Goal: Navigation & Orientation: Understand site structure

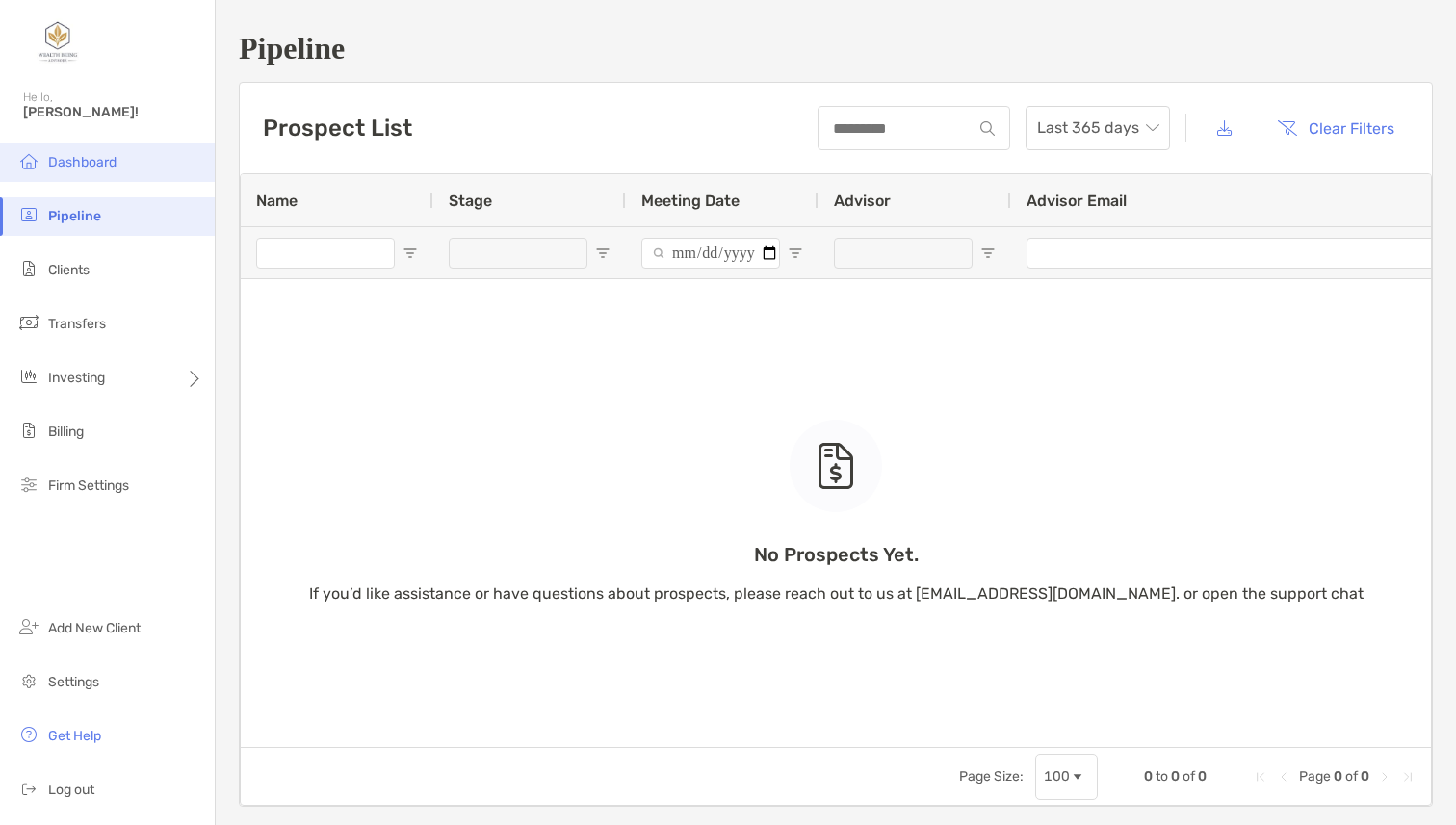
click at [121, 168] on li "Dashboard" at bounding box center [107, 163] width 214 height 39
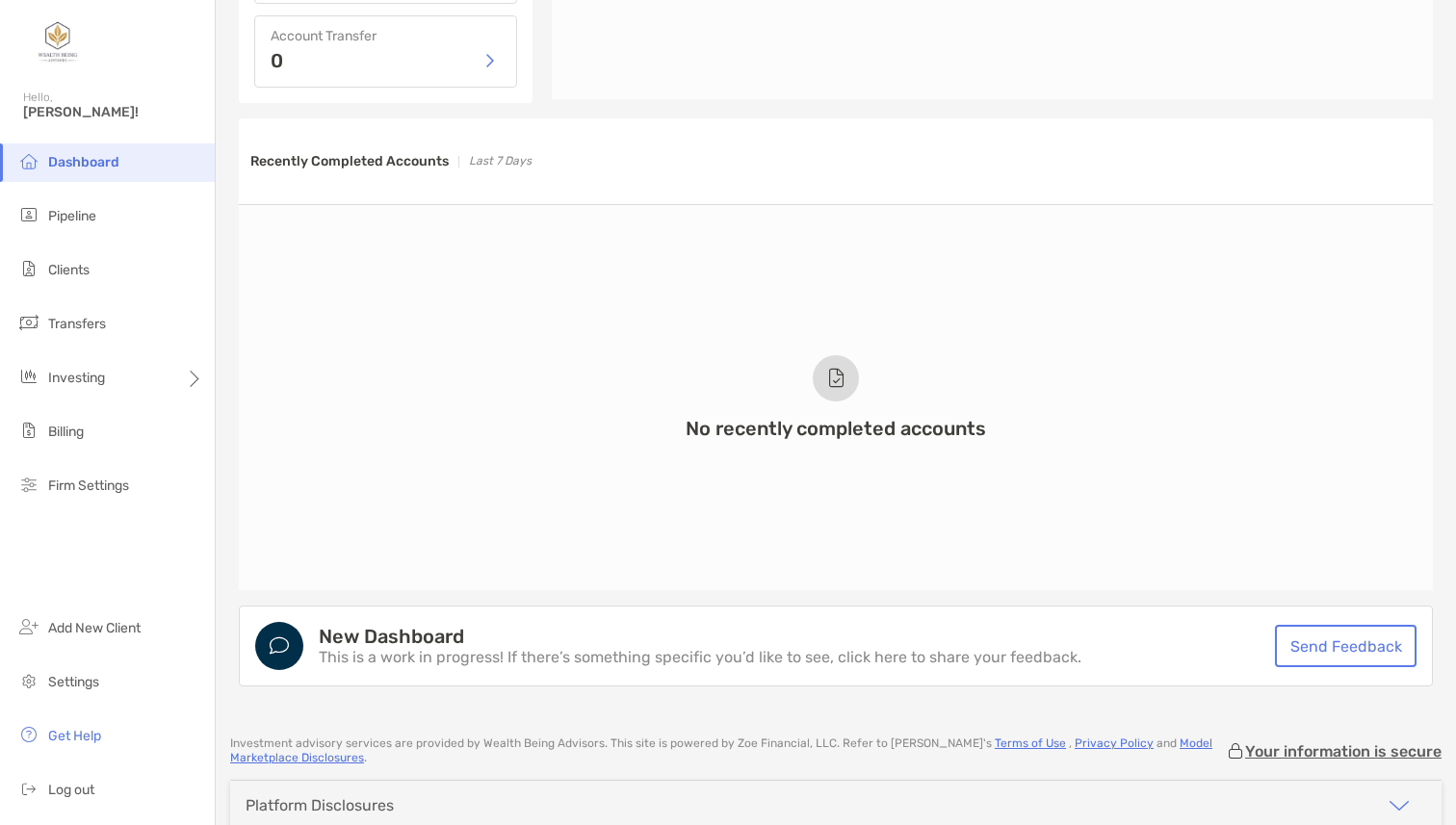
scroll to position [1324, 0]
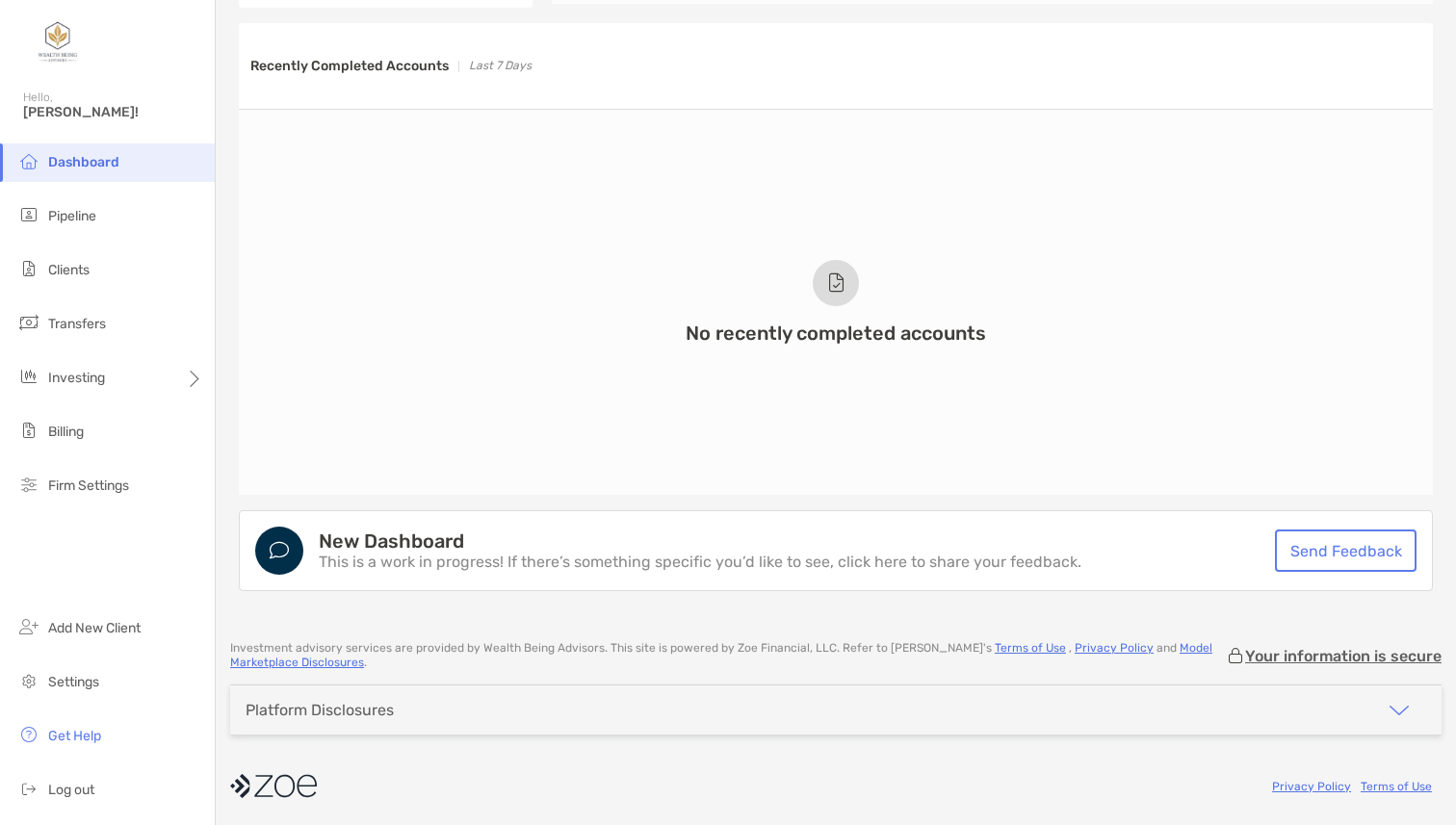
click at [580, 555] on p "This is a work in progress! If there’s something specific you’d like to see, cl…" at bounding box center [700, 562] width 762 height 16
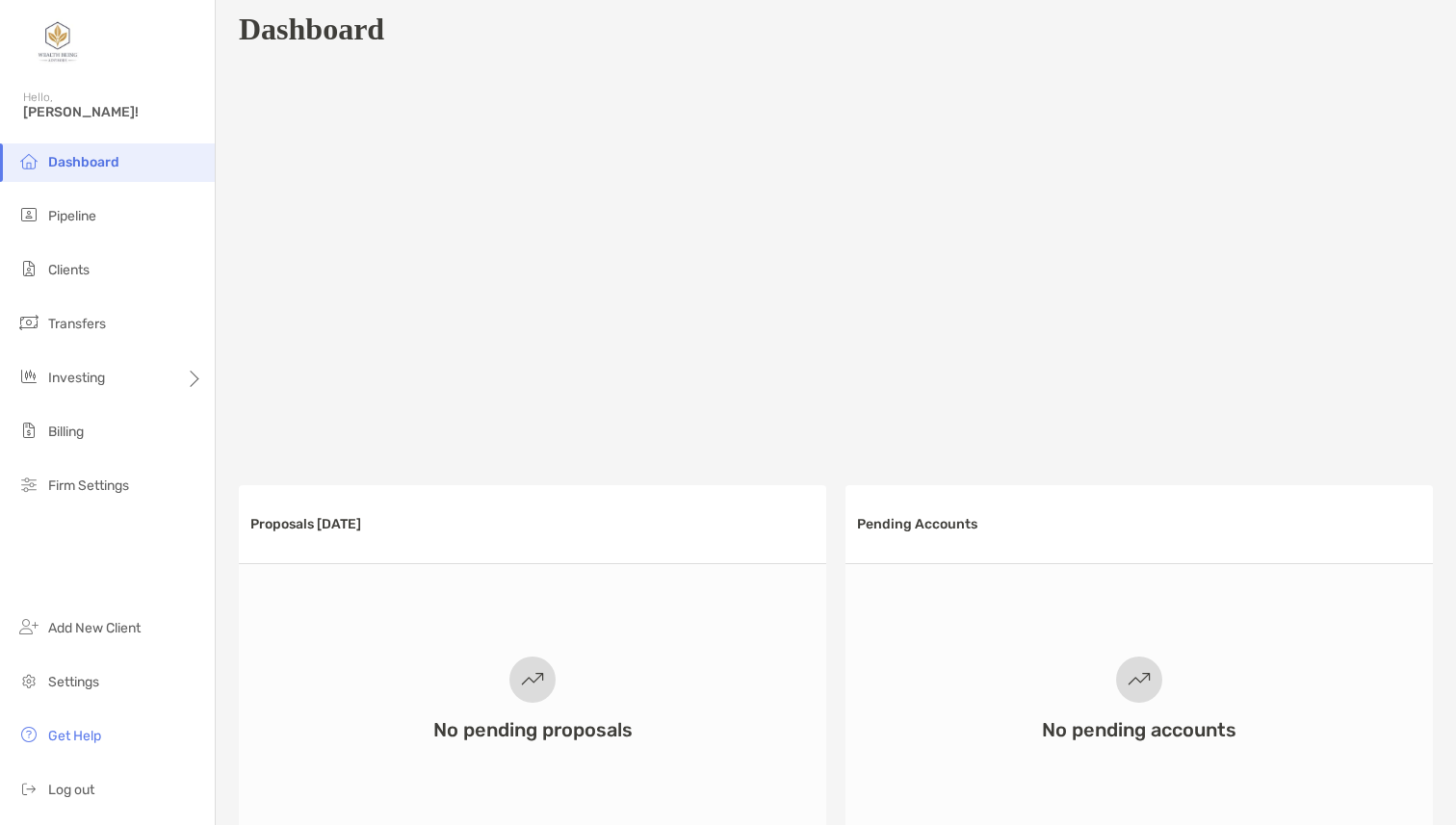
scroll to position [0, 0]
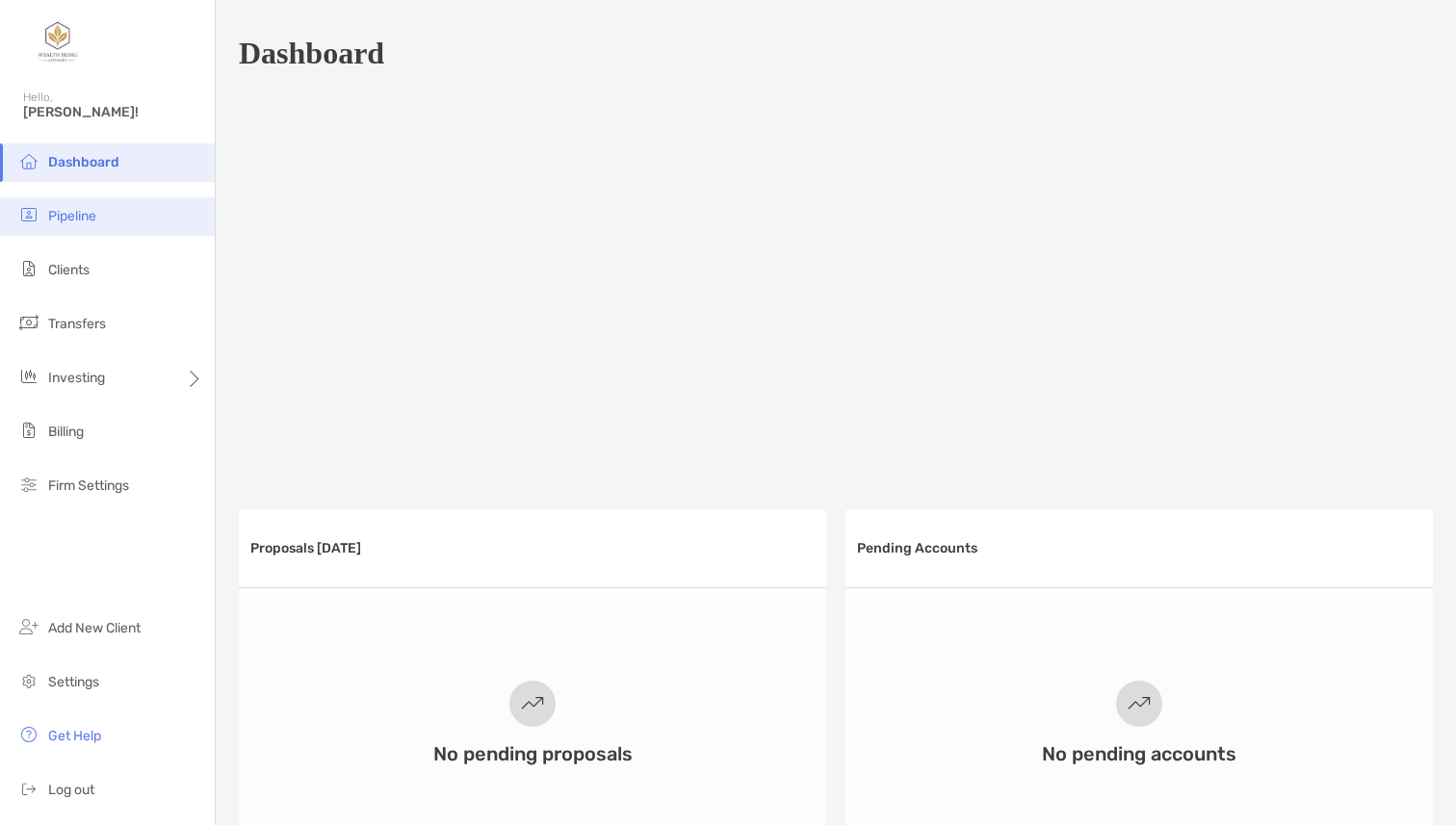
click at [135, 224] on li "Pipeline" at bounding box center [107, 217] width 214 height 39
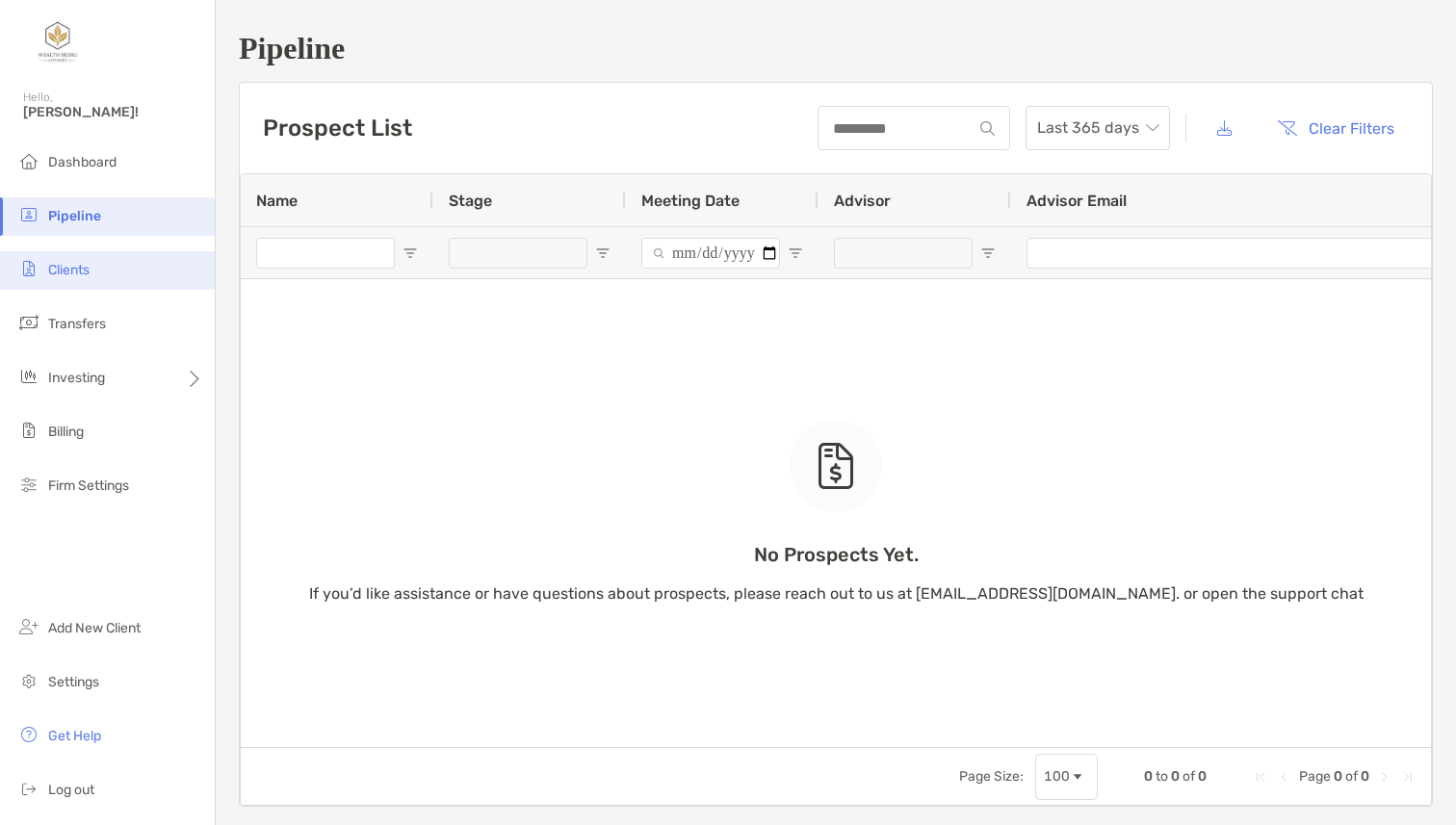
click at [97, 274] on li "Clients" at bounding box center [107, 270] width 214 height 39
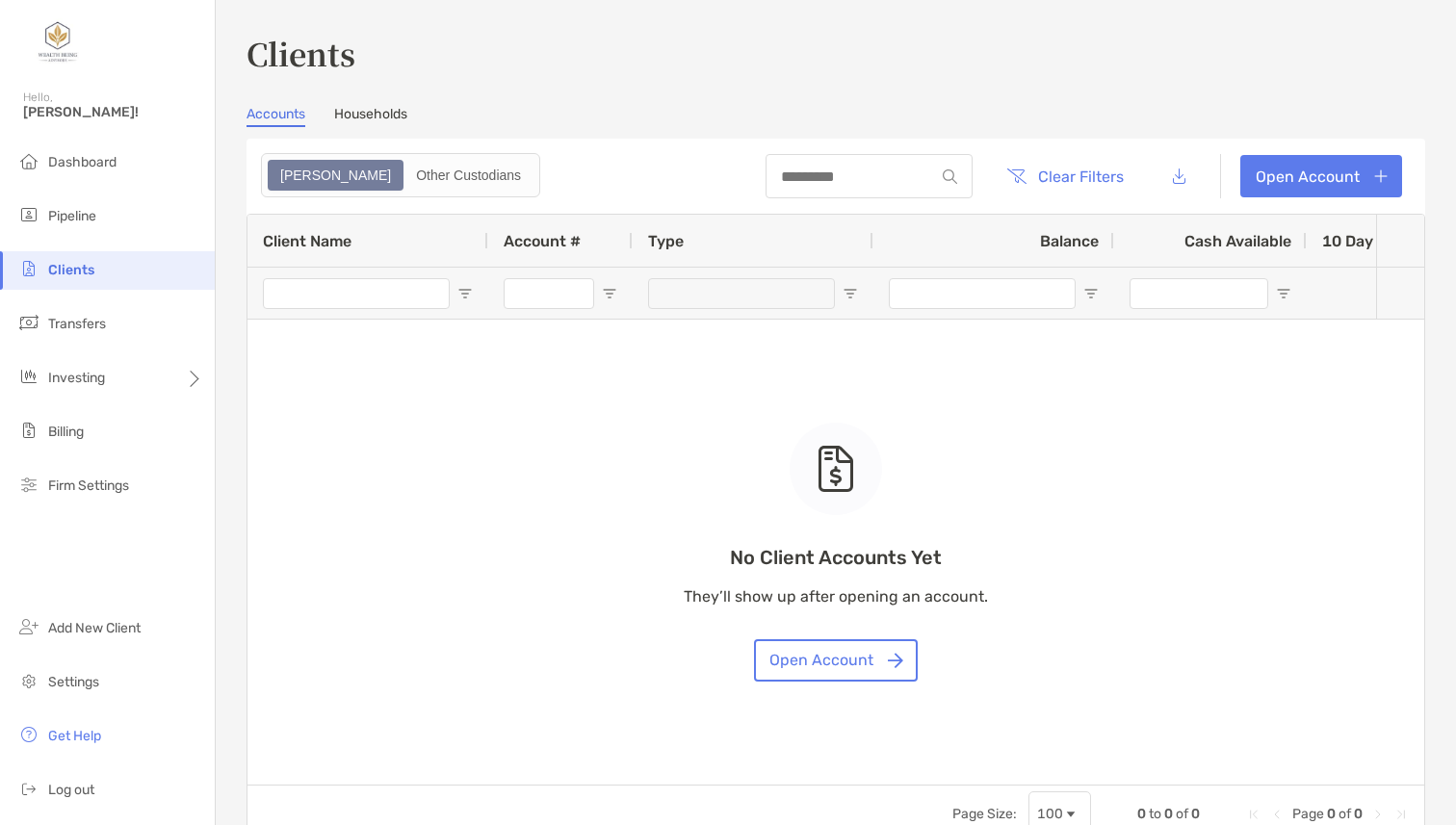
click at [392, 106] on link "Households" at bounding box center [371, 116] width 73 height 21
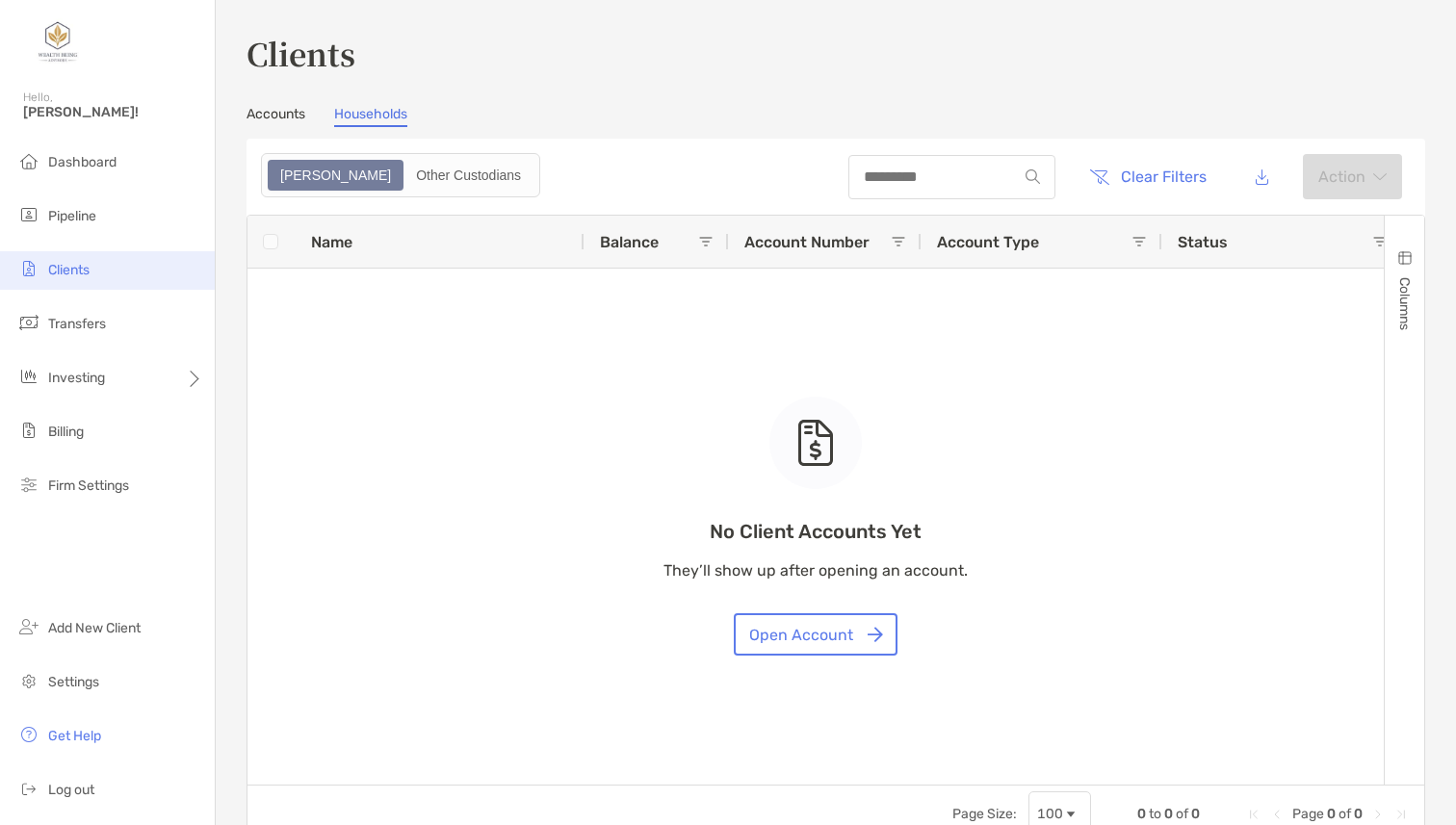
click at [130, 285] on li "Clients" at bounding box center [107, 270] width 214 height 39
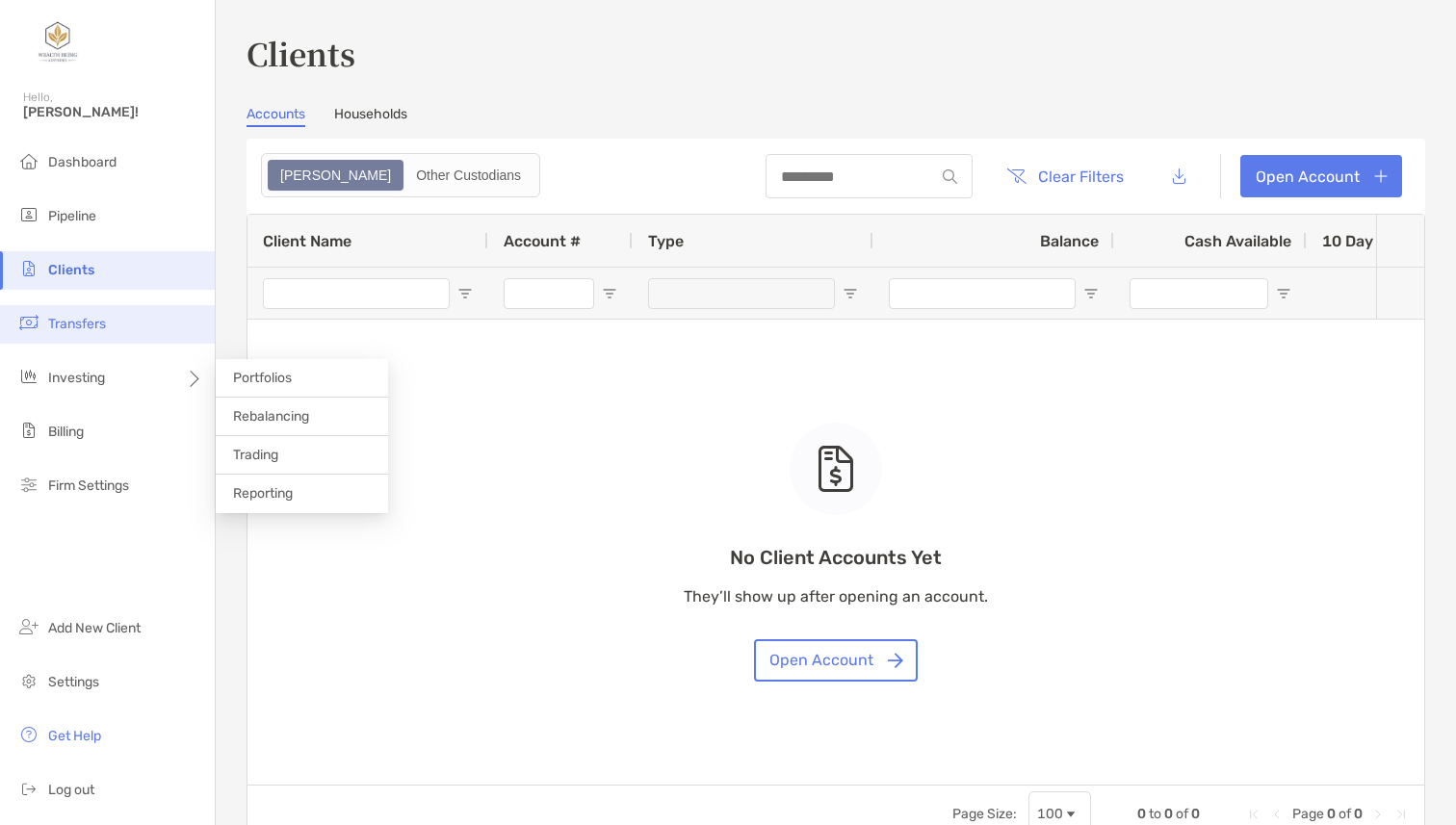
click at [88, 324] on span "Transfers" at bounding box center [78, 324] width 58 height 16
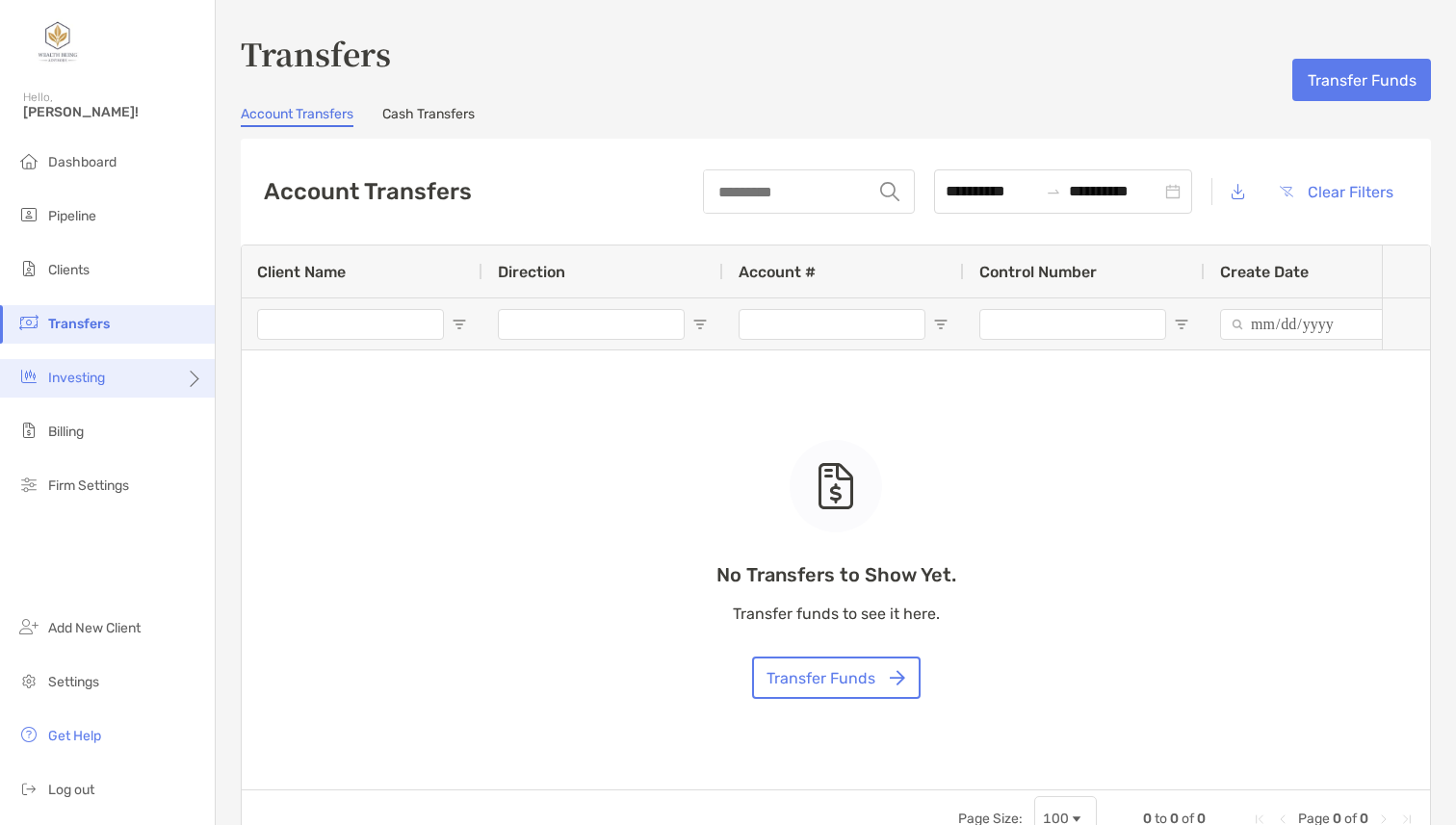
click at [107, 395] on div "Investing" at bounding box center [107, 378] width 214 height 39
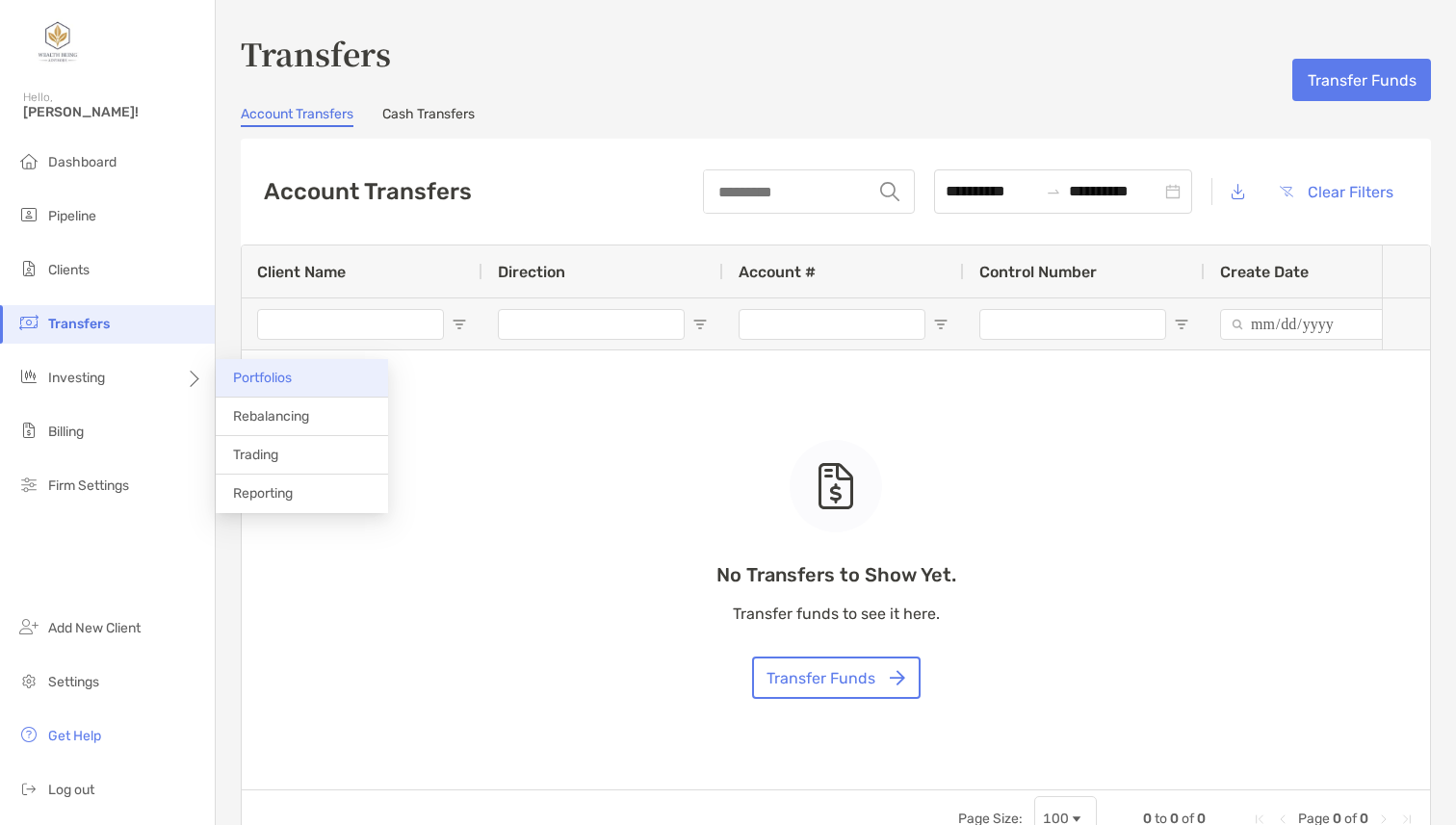
click at [295, 378] on li "Portfolios" at bounding box center [302, 378] width 173 height 39
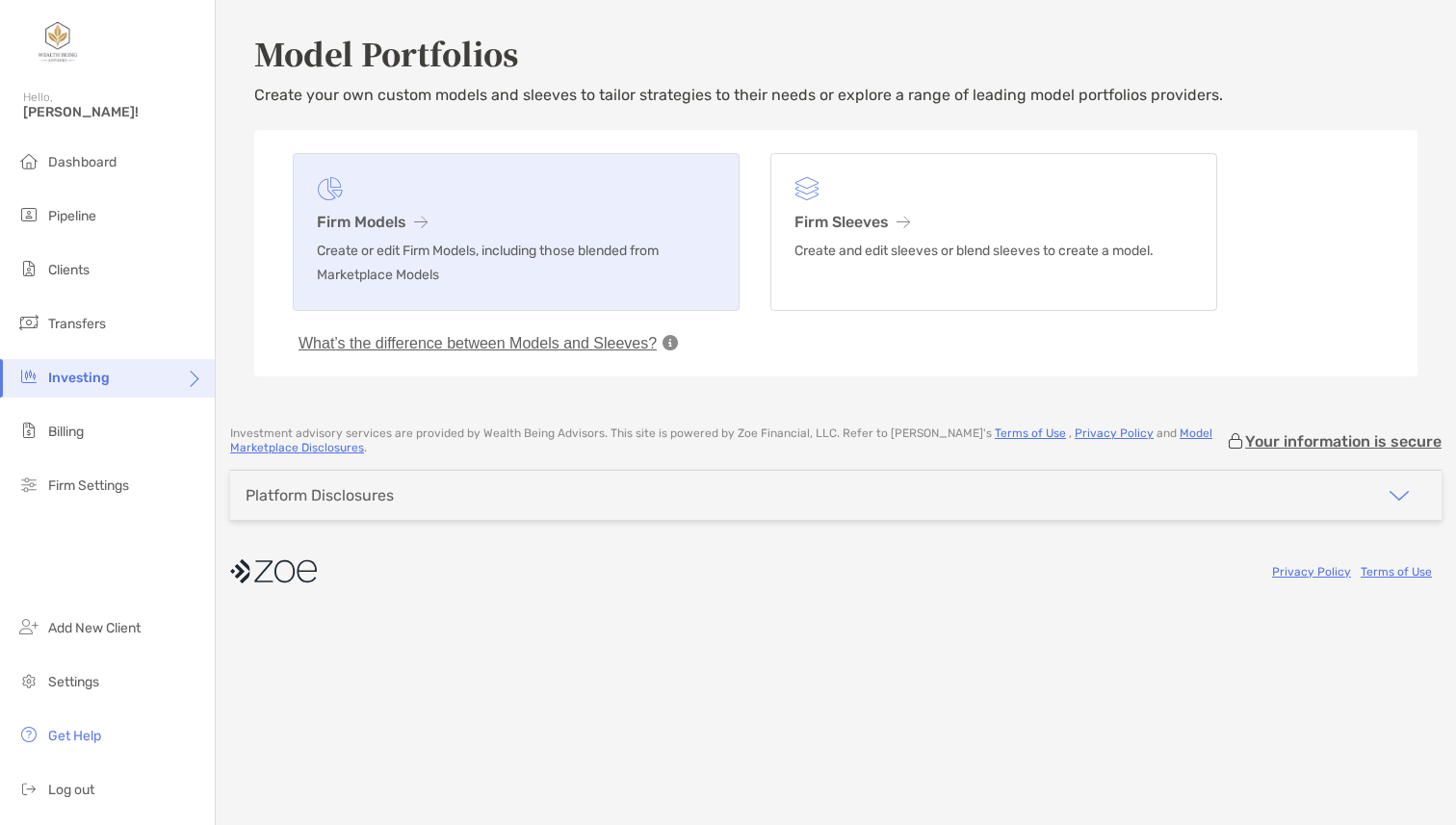
click at [616, 224] on h3 "Firm Models" at bounding box center [516, 221] width 399 height 18
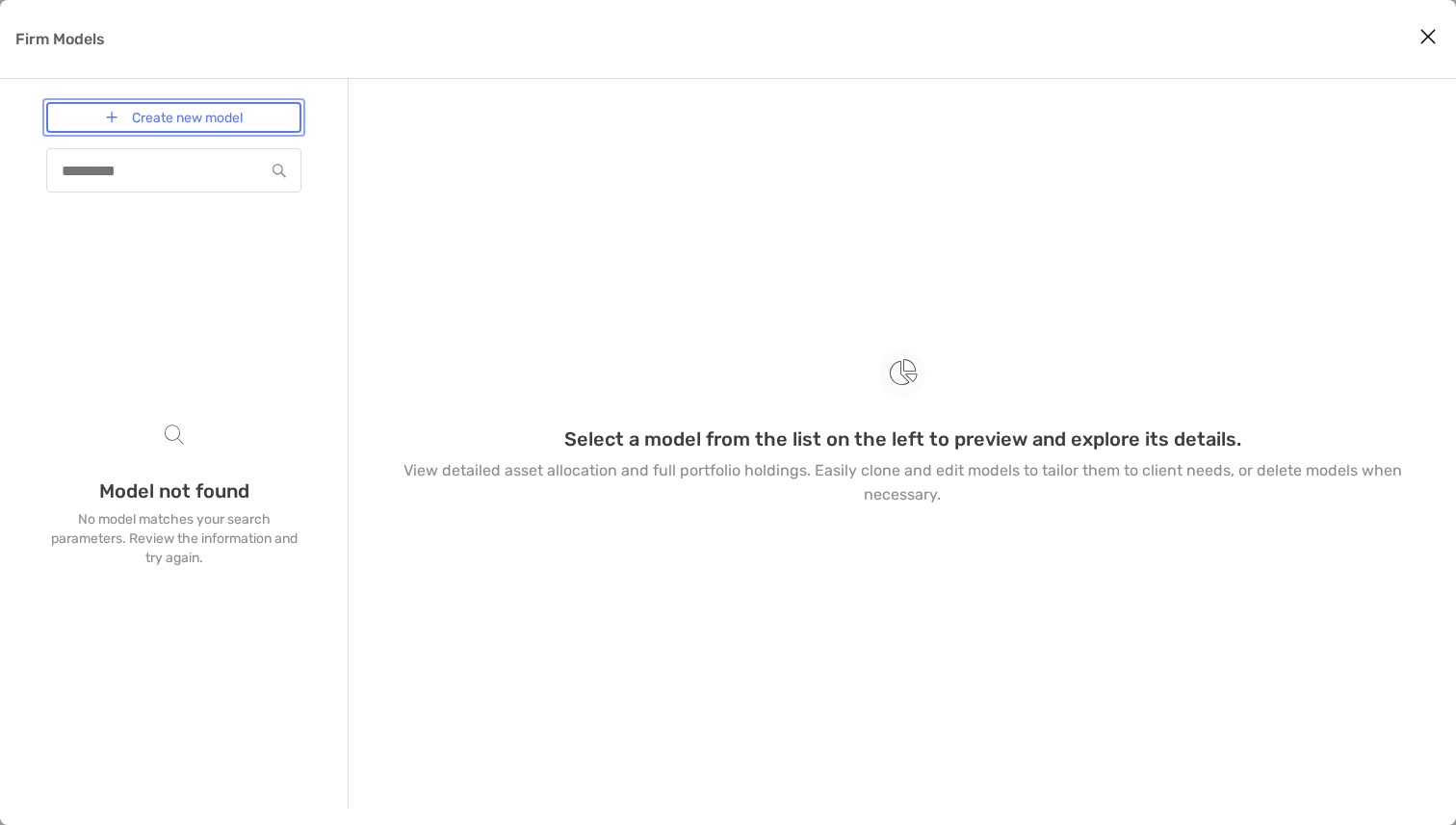
click at [270, 120] on link "Create new model" at bounding box center [174, 117] width 255 height 31
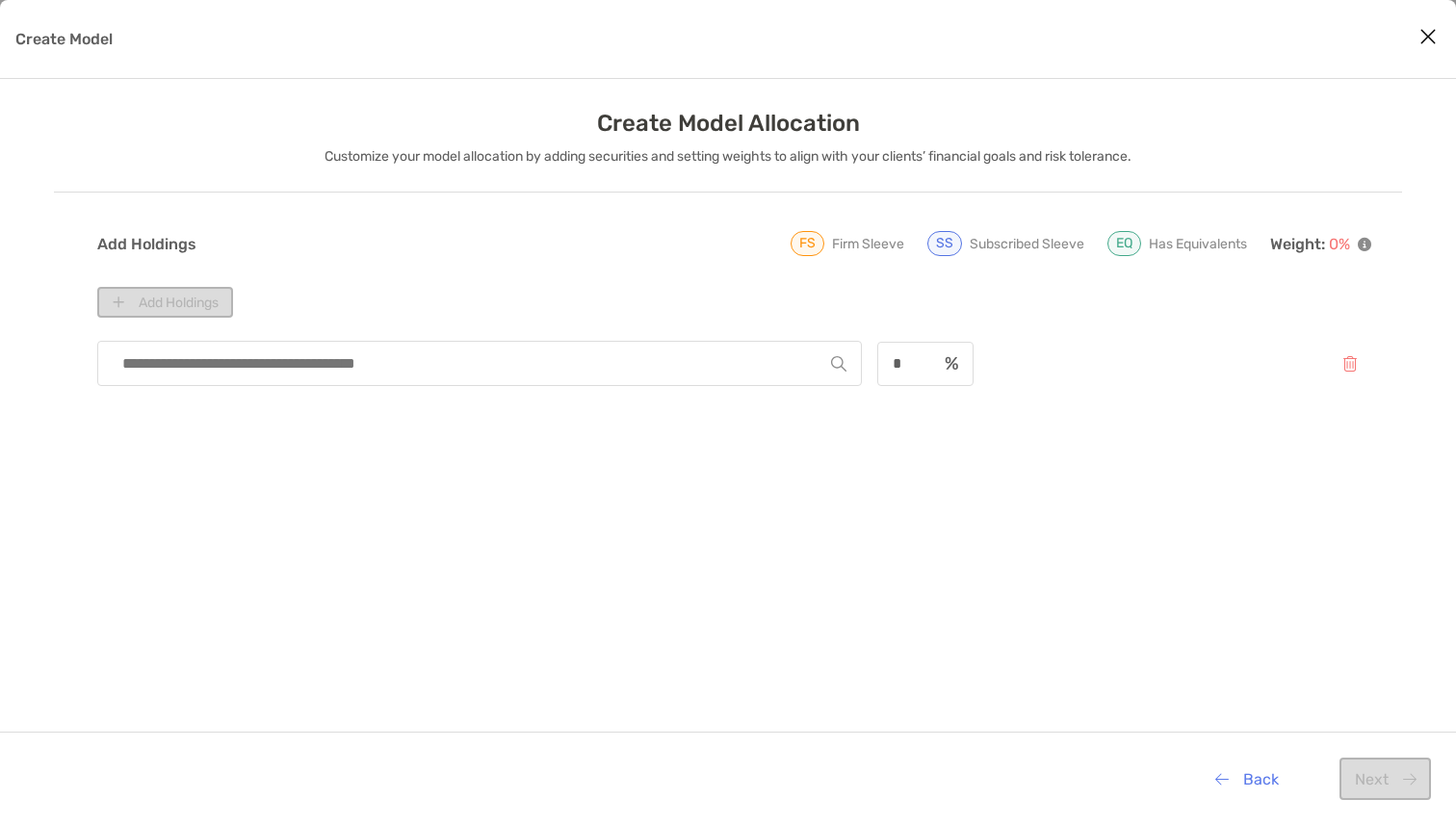
click at [334, 354] on input "Create Model" at bounding box center [471, 364] width 719 height 44
click at [1432, 30] on icon "Close modal" at bounding box center [1429, 37] width 17 height 23
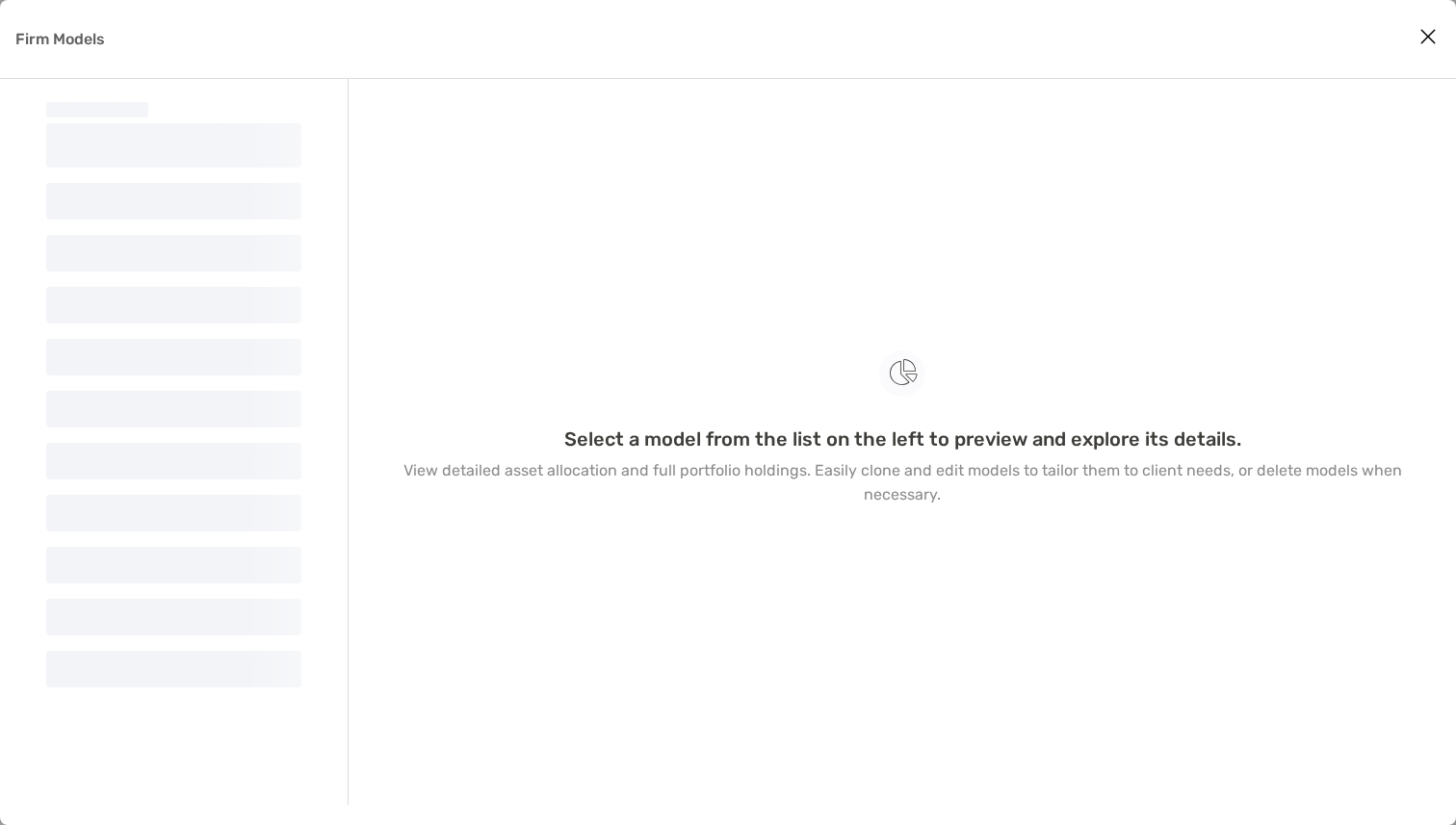
click at [1427, 41] on icon "Close modal" at bounding box center [1429, 37] width 17 height 23
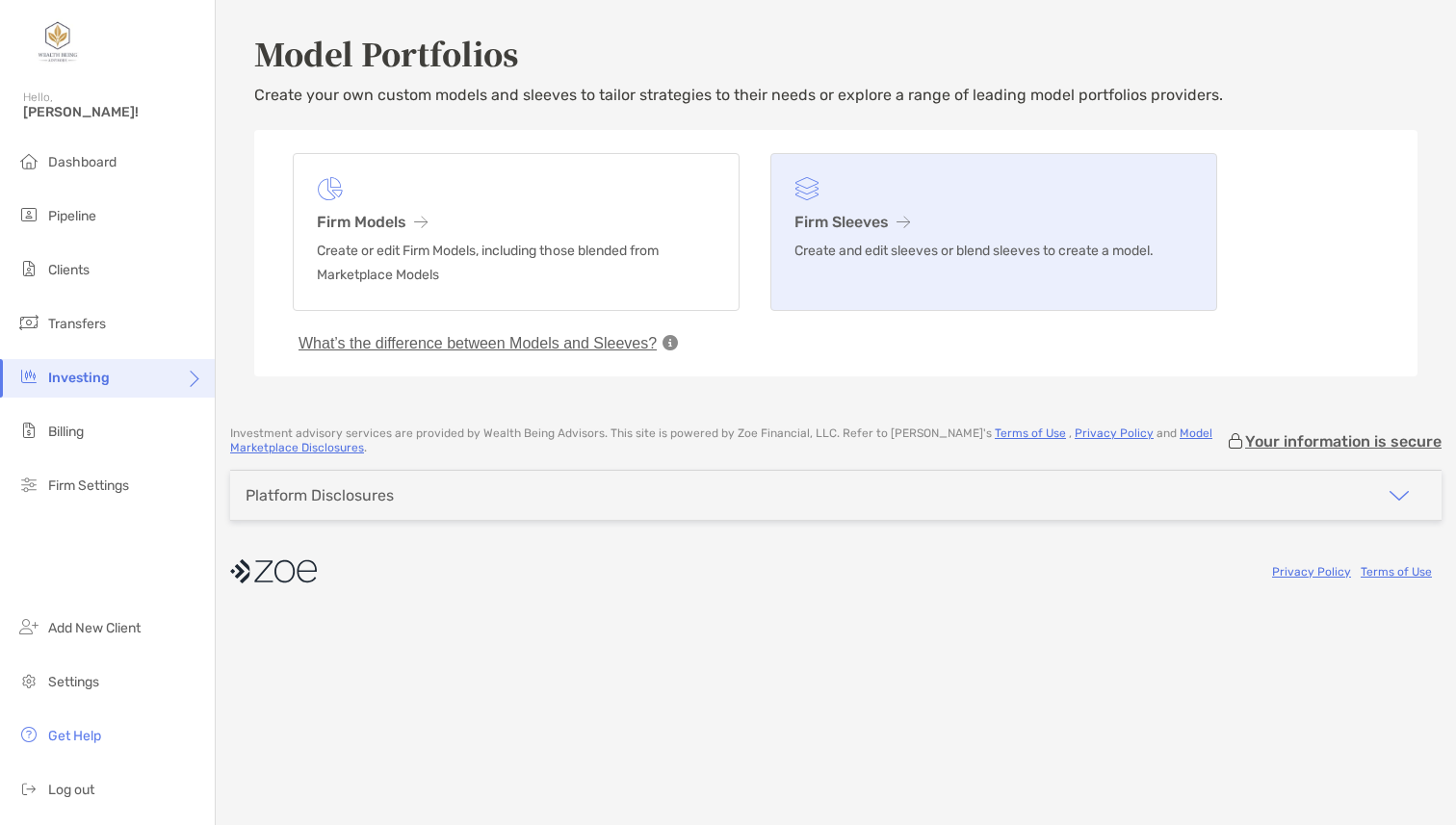
click at [869, 201] on figure at bounding box center [993, 189] width 399 height 24
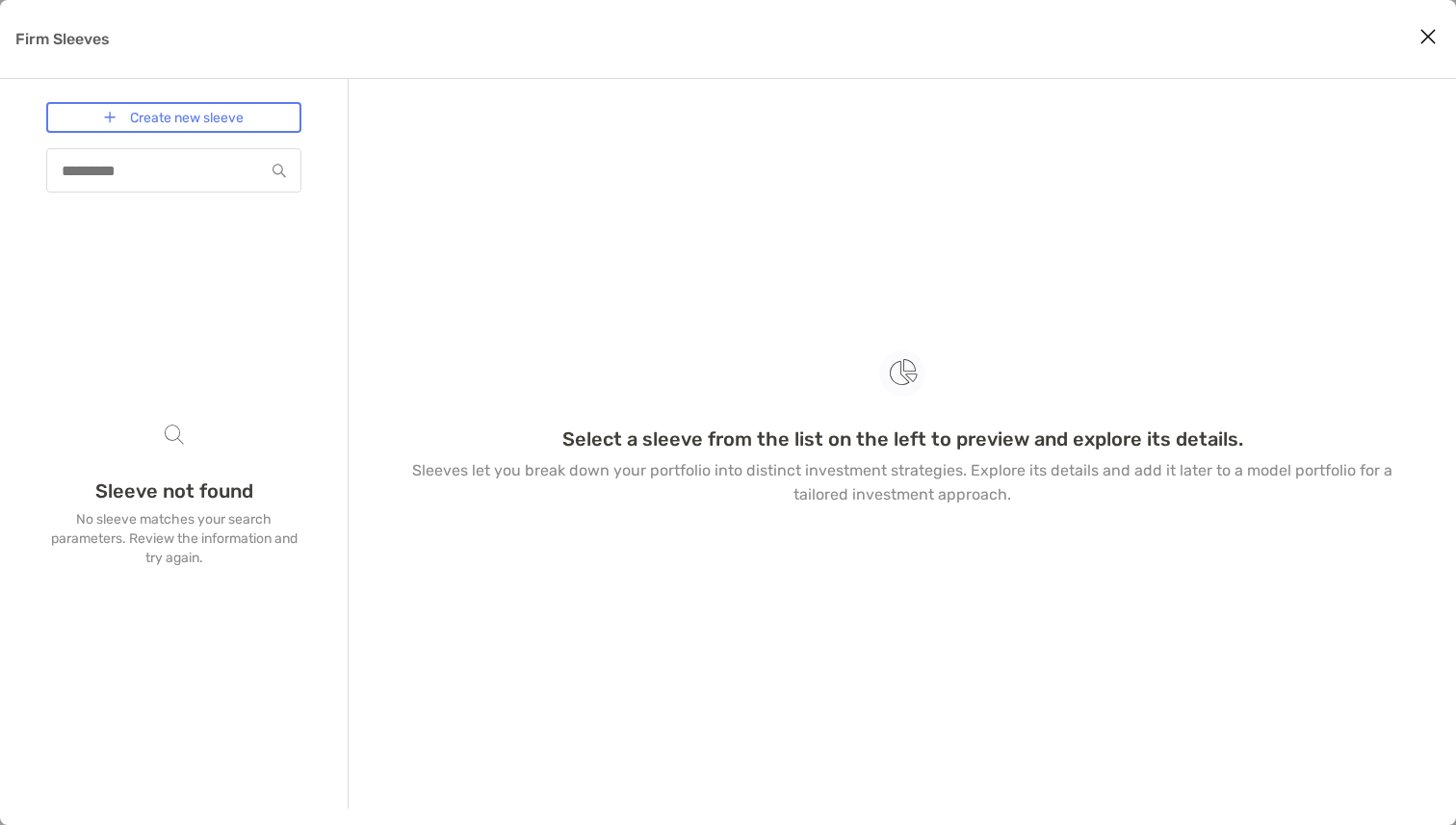
click at [1426, 39] on icon "Close modal" at bounding box center [1429, 37] width 17 height 23
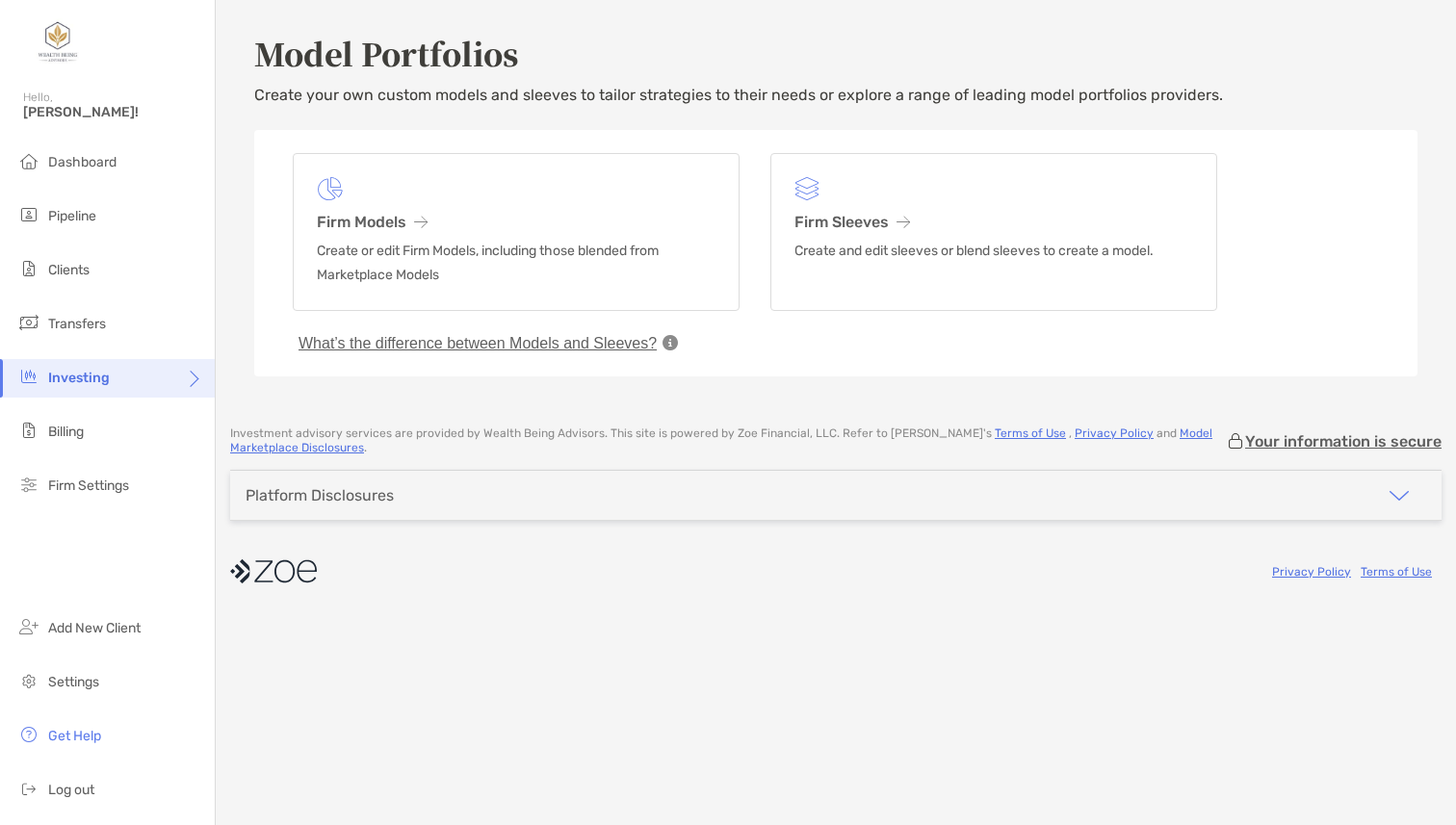
click at [667, 345] on icon at bounding box center [670, 343] width 16 height 16
click at [639, 344] on button "What’s the difference between Models and Sleeves?" at bounding box center [477, 344] width 370 height 19
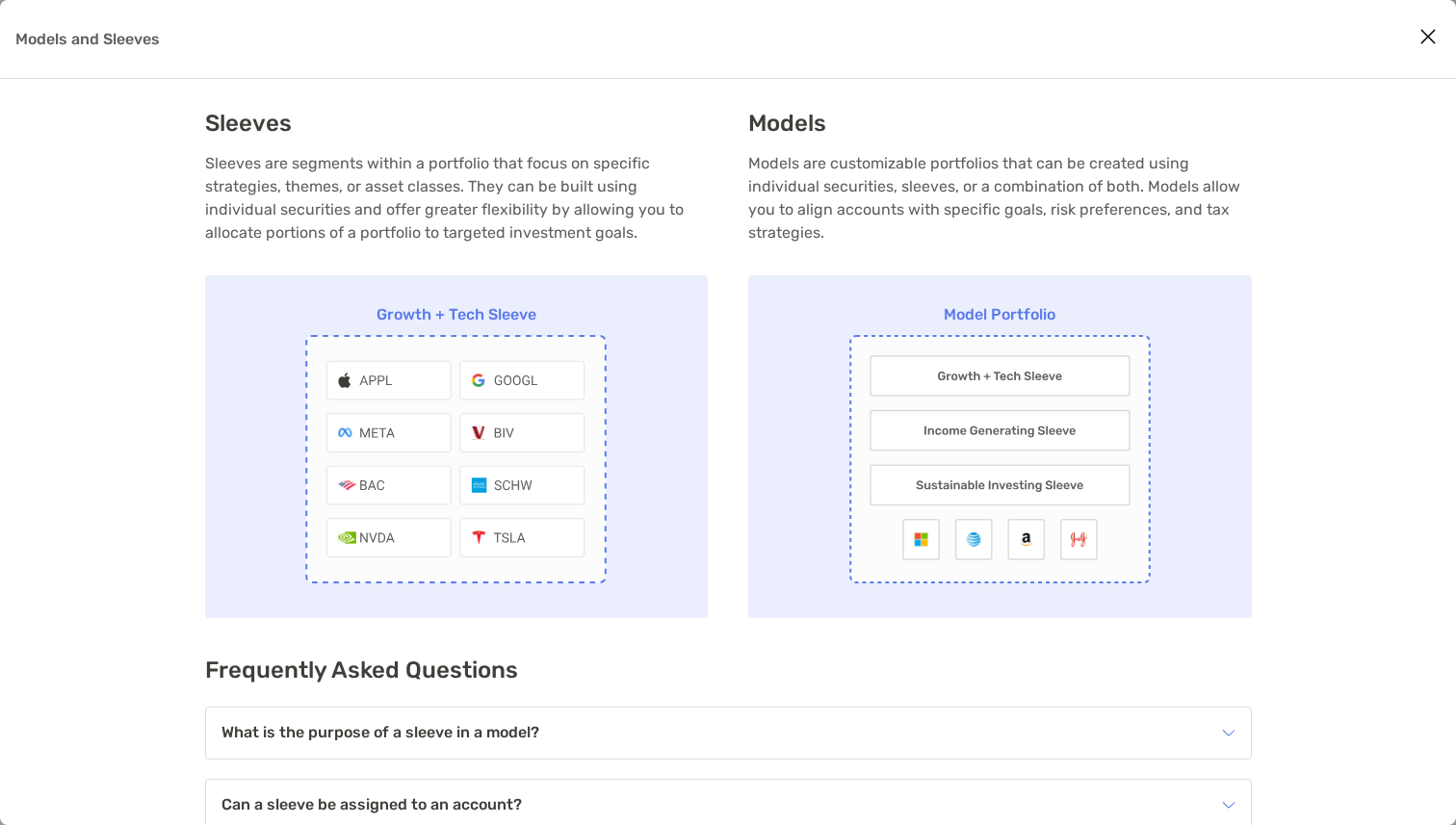
click at [1425, 42] on icon "Close modal" at bounding box center [1429, 37] width 17 height 23
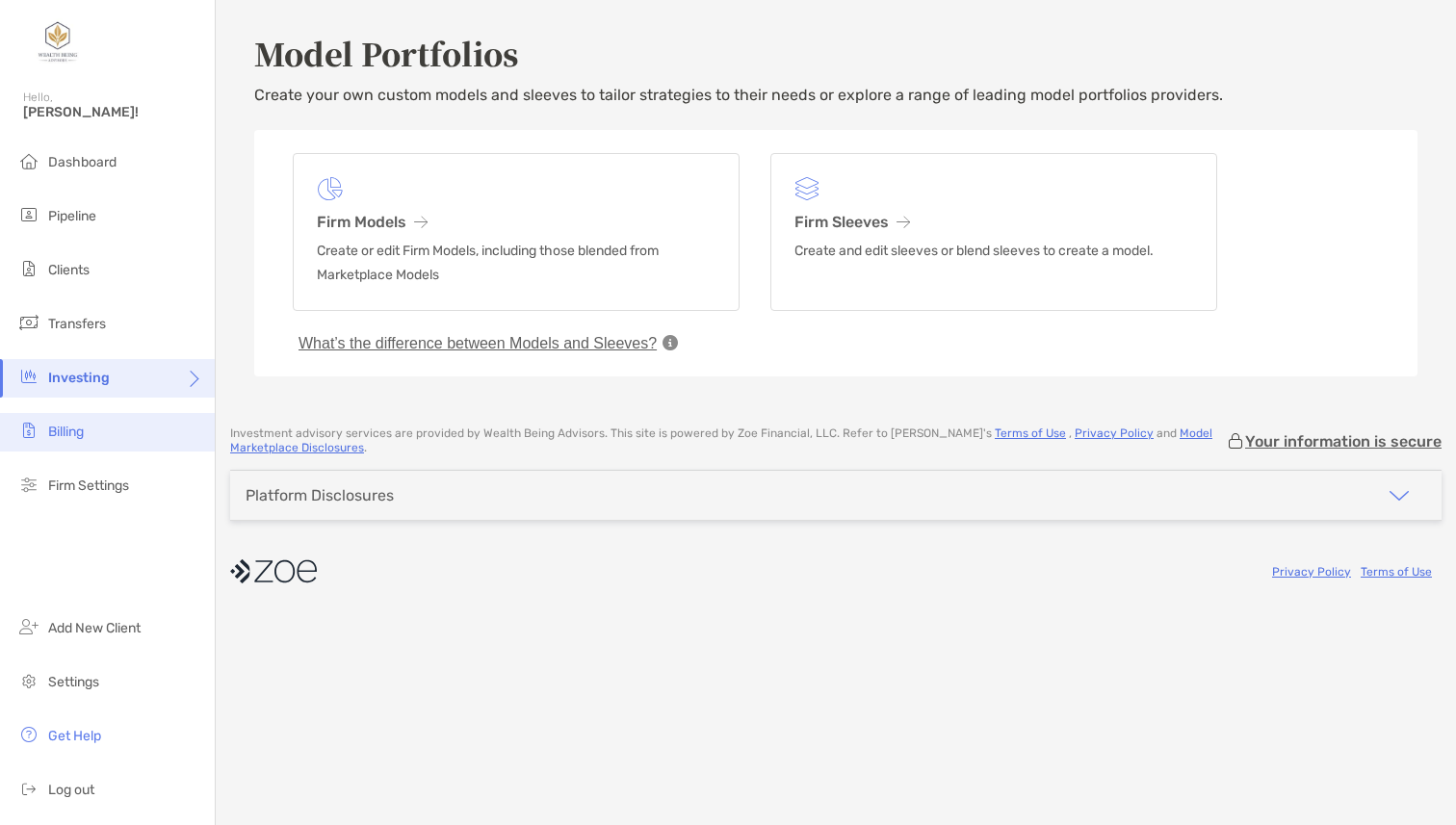
click at [130, 434] on li "Billing" at bounding box center [107, 432] width 214 height 39
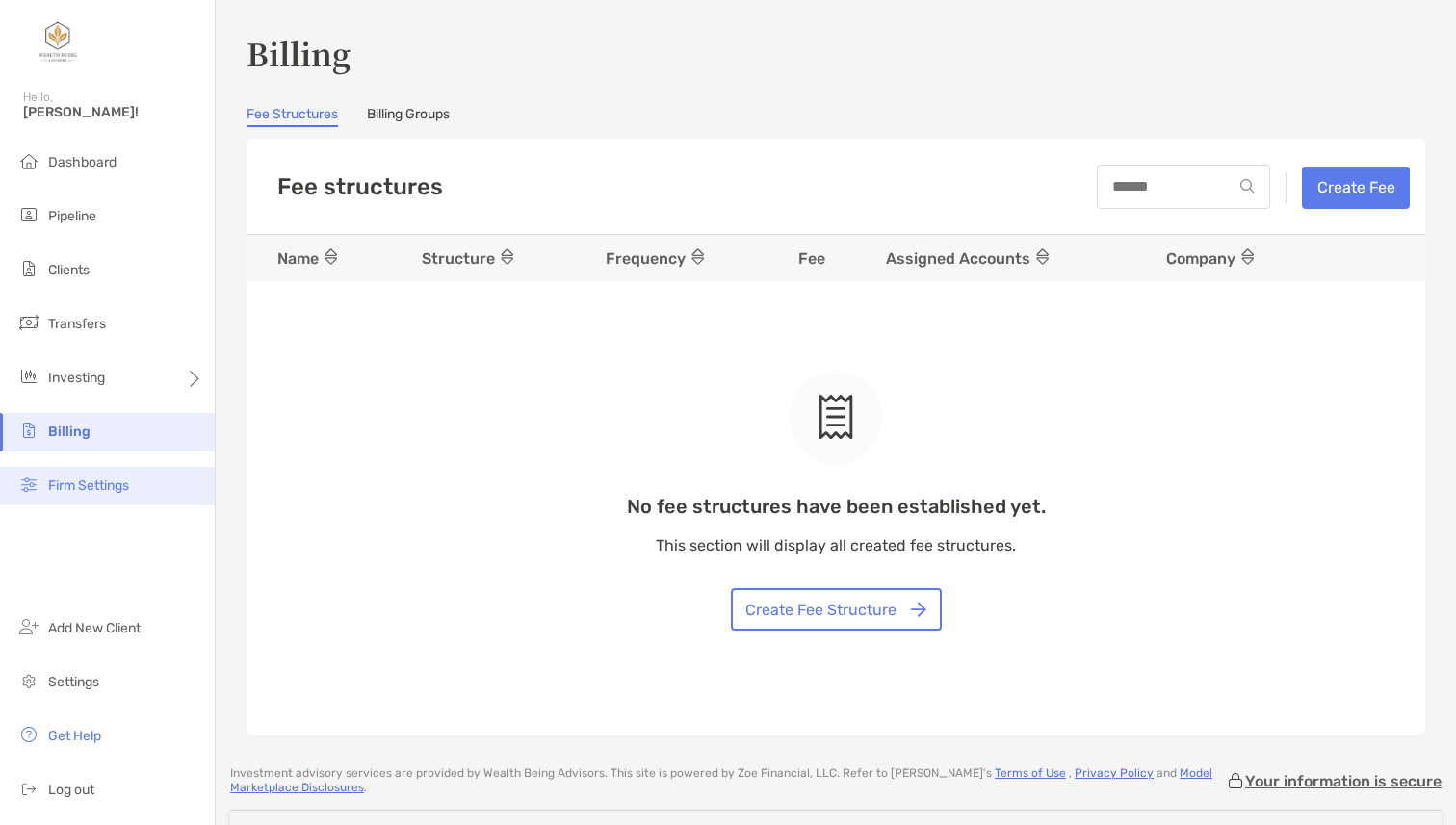
click at [125, 486] on span "Firm Settings" at bounding box center [88, 486] width 81 height 16
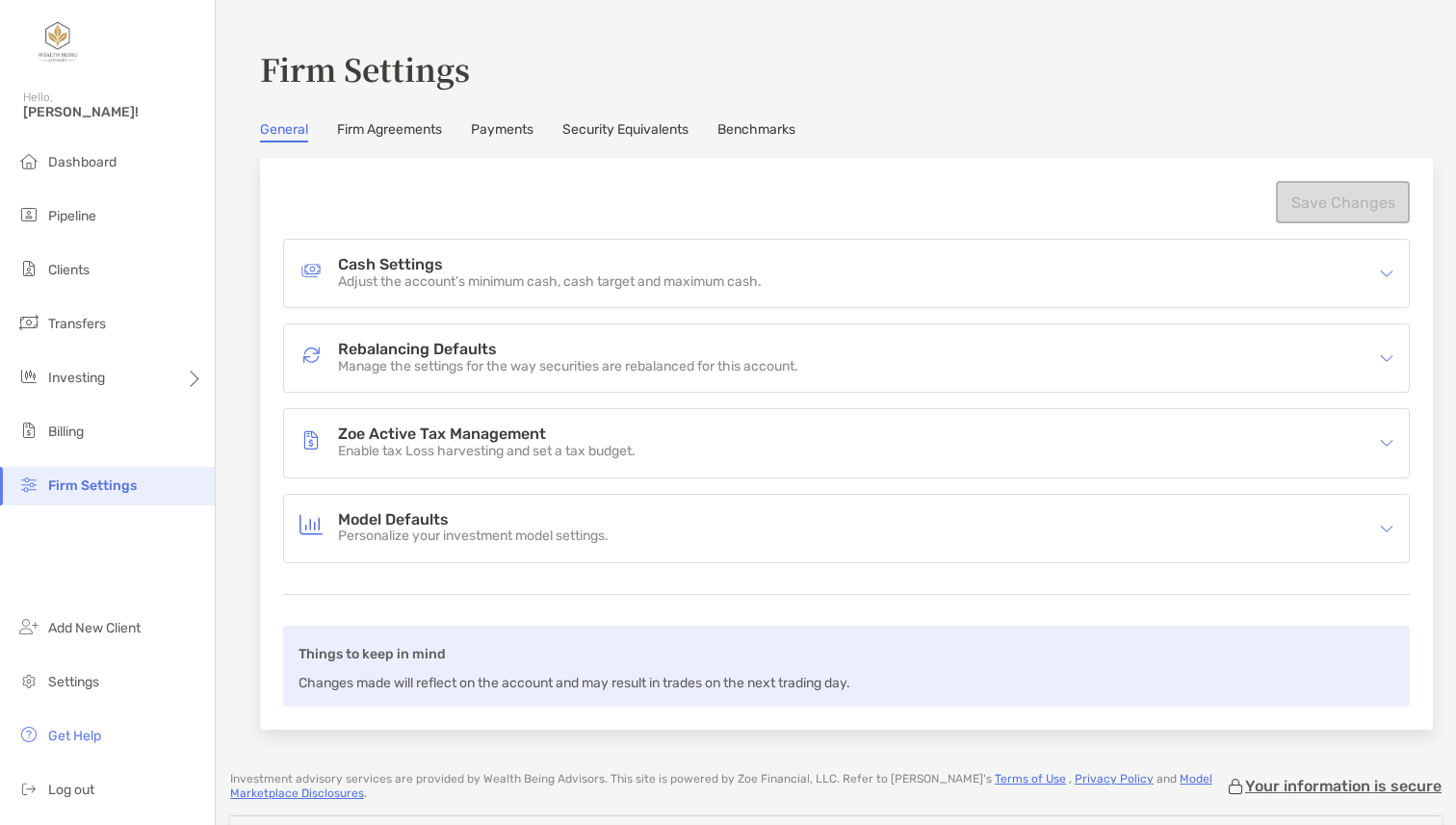
click at [584, 441] on h4 "Zoe Active Tax Management" at bounding box center [487, 434] width 298 height 16
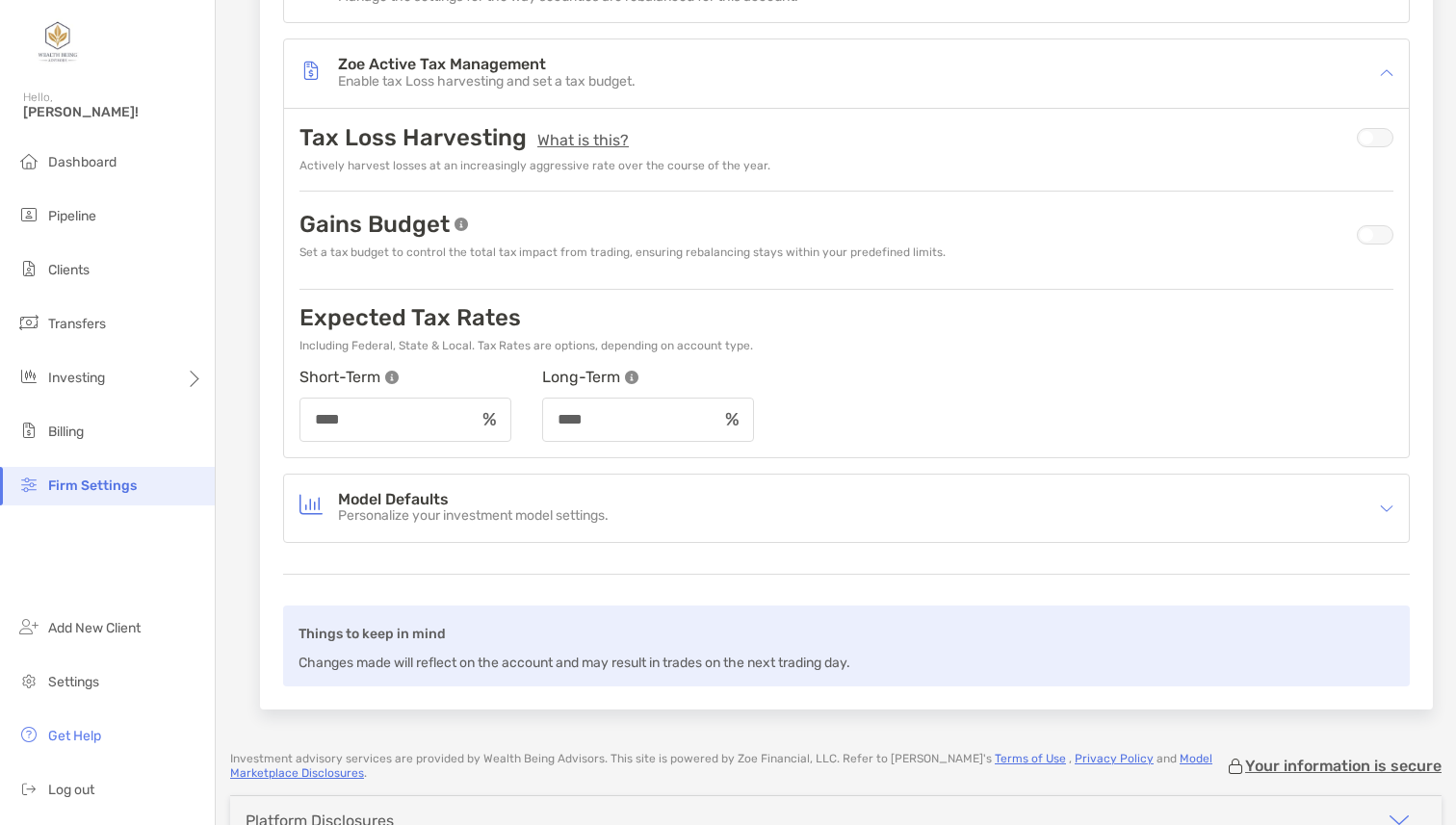
scroll to position [370, 0]
click at [508, 509] on p "Personalize your investment model settings." at bounding box center [473, 515] width 271 height 16
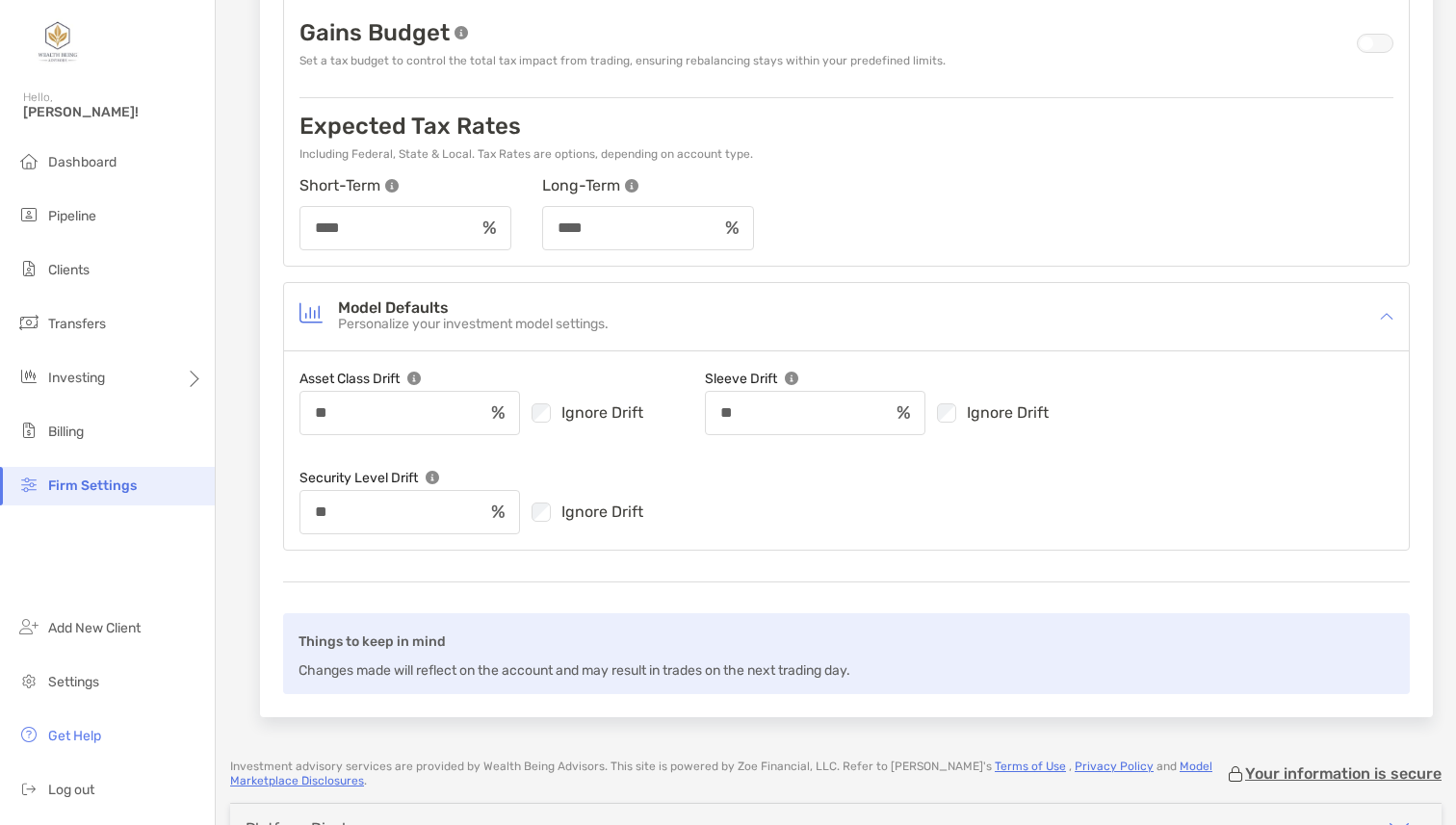
scroll to position [564, 0]
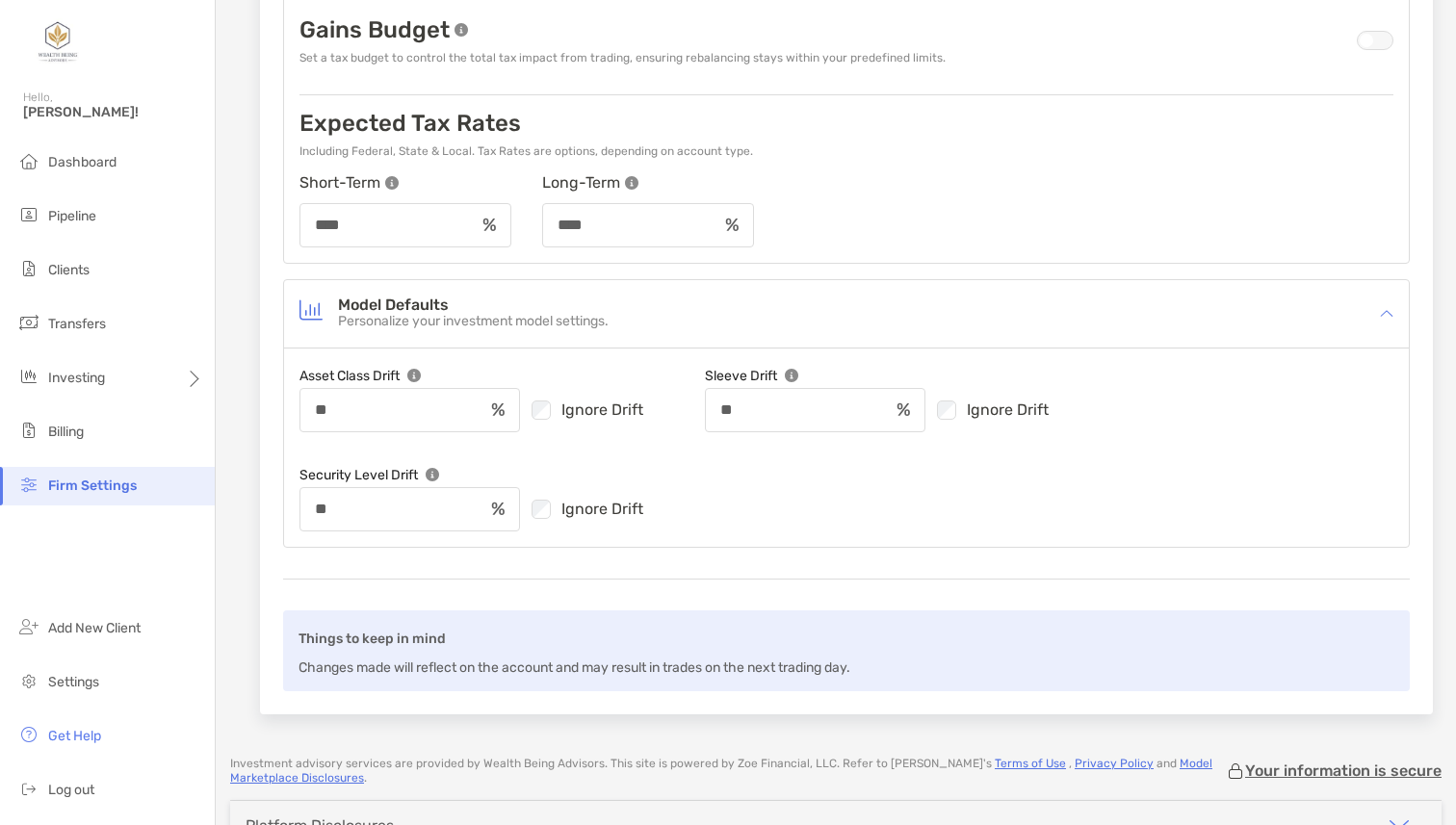
click at [559, 304] on h4 "Model Defaults" at bounding box center [473, 305] width 271 height 16
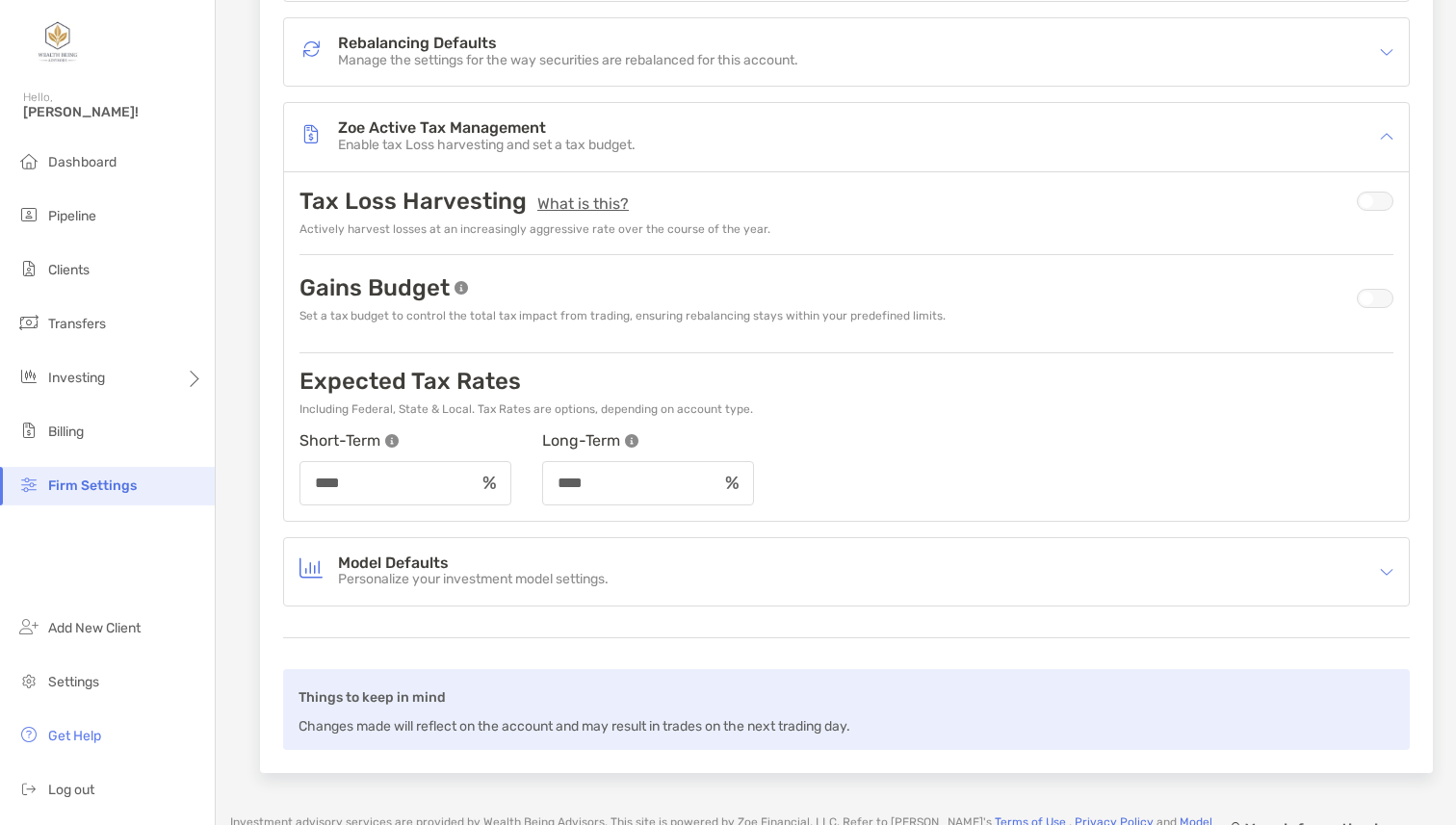
scroll to position [293, 0]
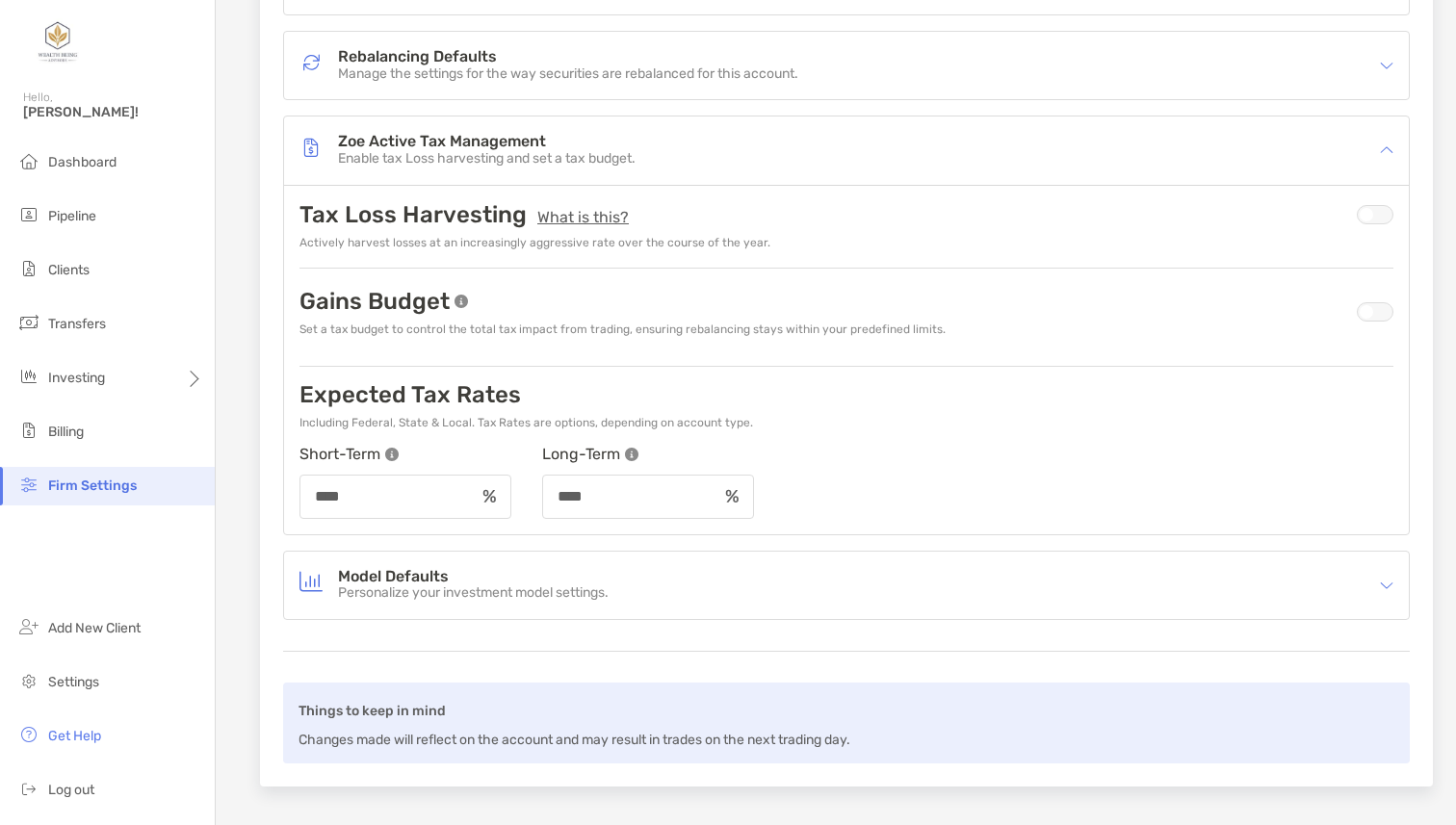
click at [567, 384] on div "Expected Tax Rates" at bounding box center [527, 395] width 454 height 27
click at [463, 396] on p "Expected Tax Rates" at bounding box center [410, 395] width 221 height 27
click at [459, 394] on p "Expected Tax Rates" at bounding box center [410, 395] width 221 height 27
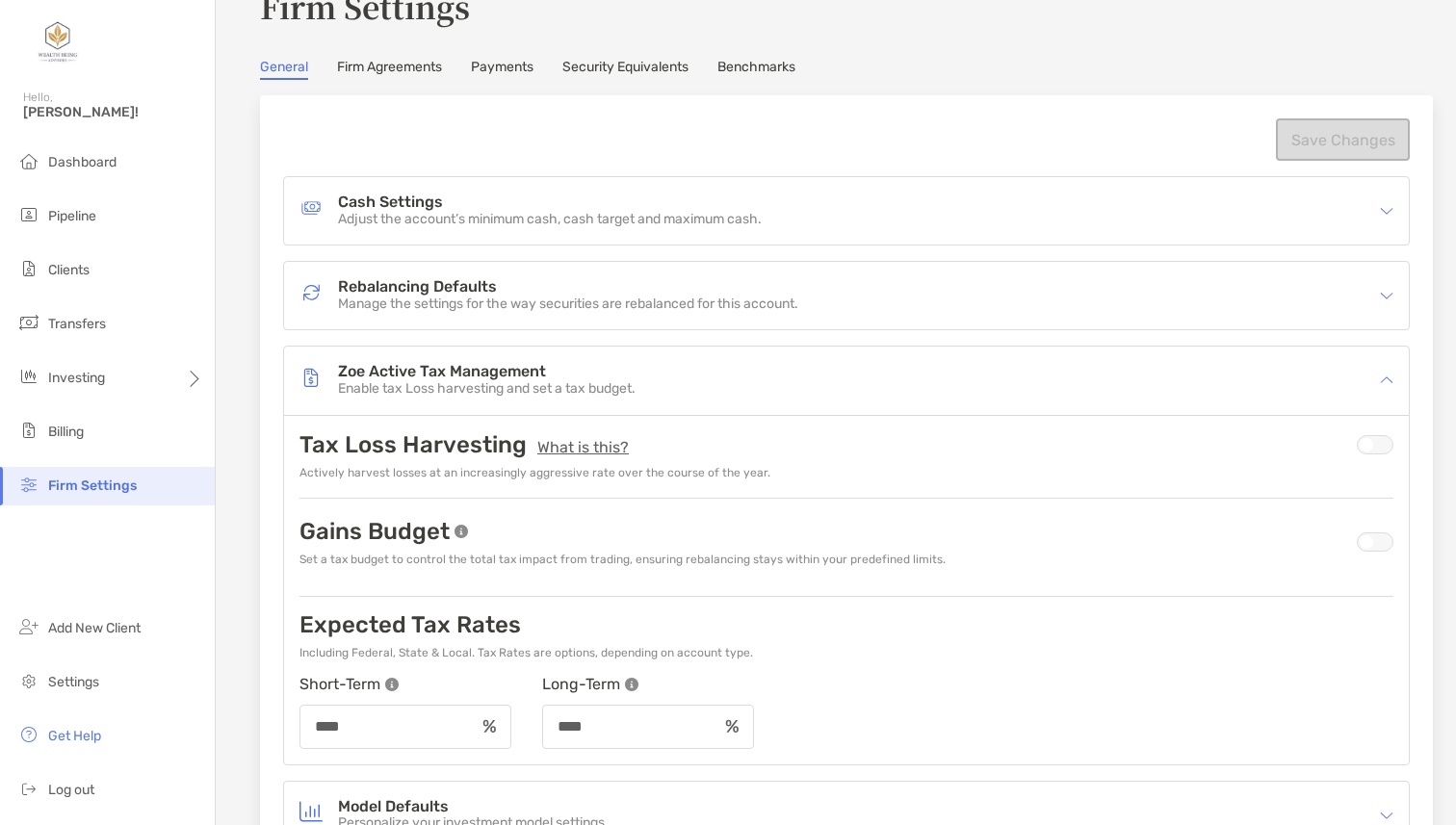
scroll to position [60, 0]
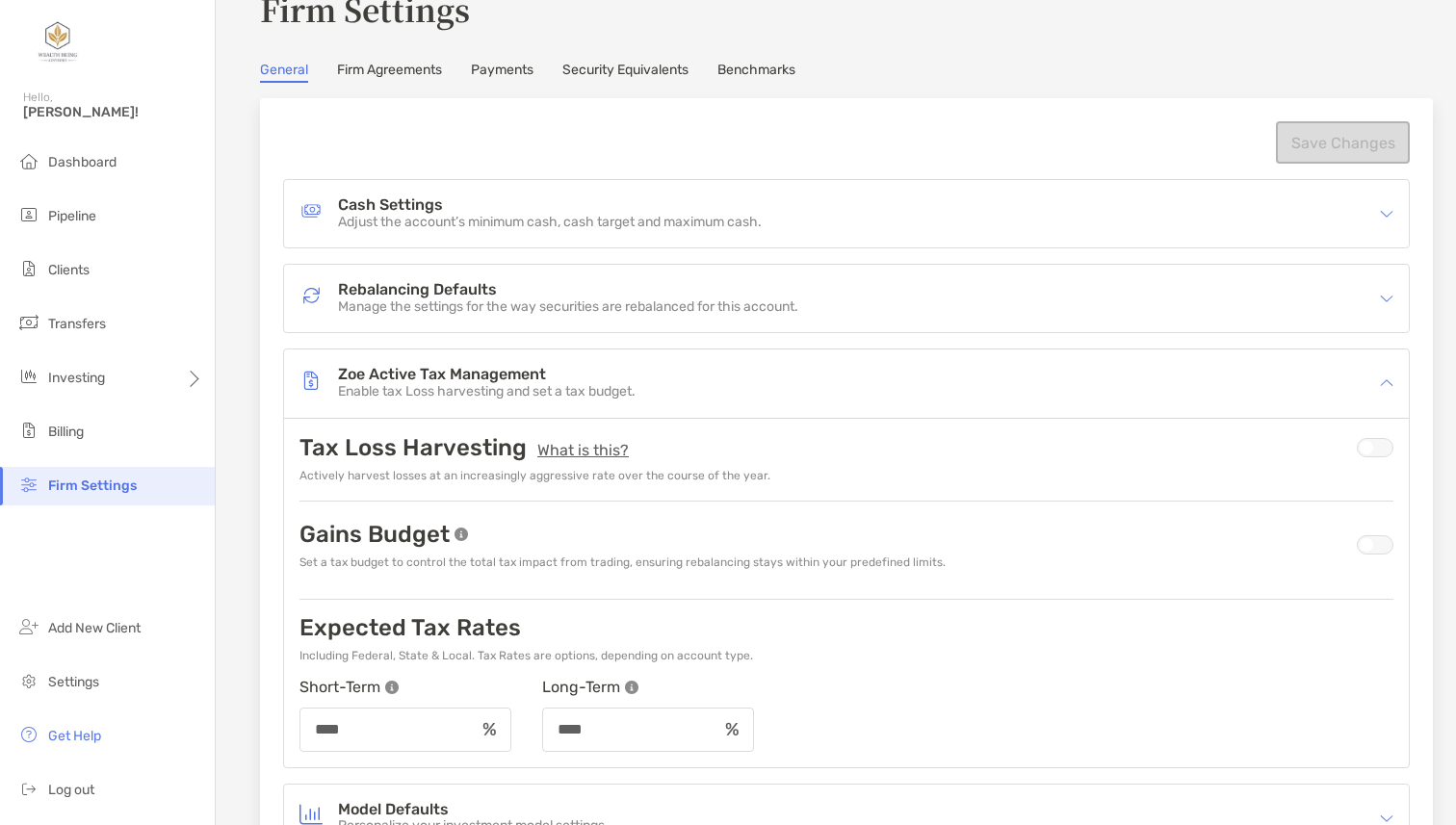
click at [416, 72] on link "Firm Agreements" at bounding box center [390, 73] width 105 height 21
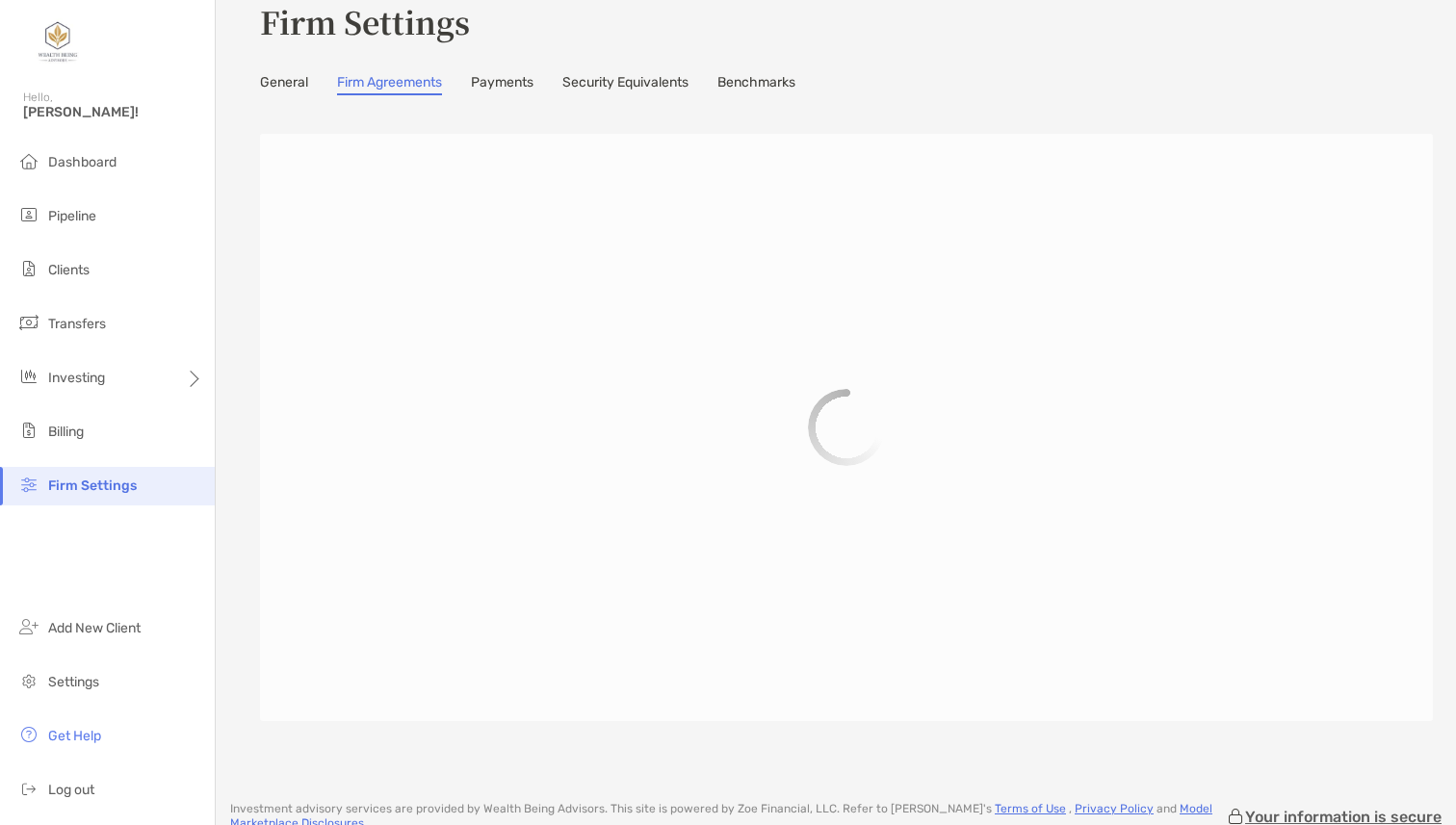
scroll to position [60, 0]
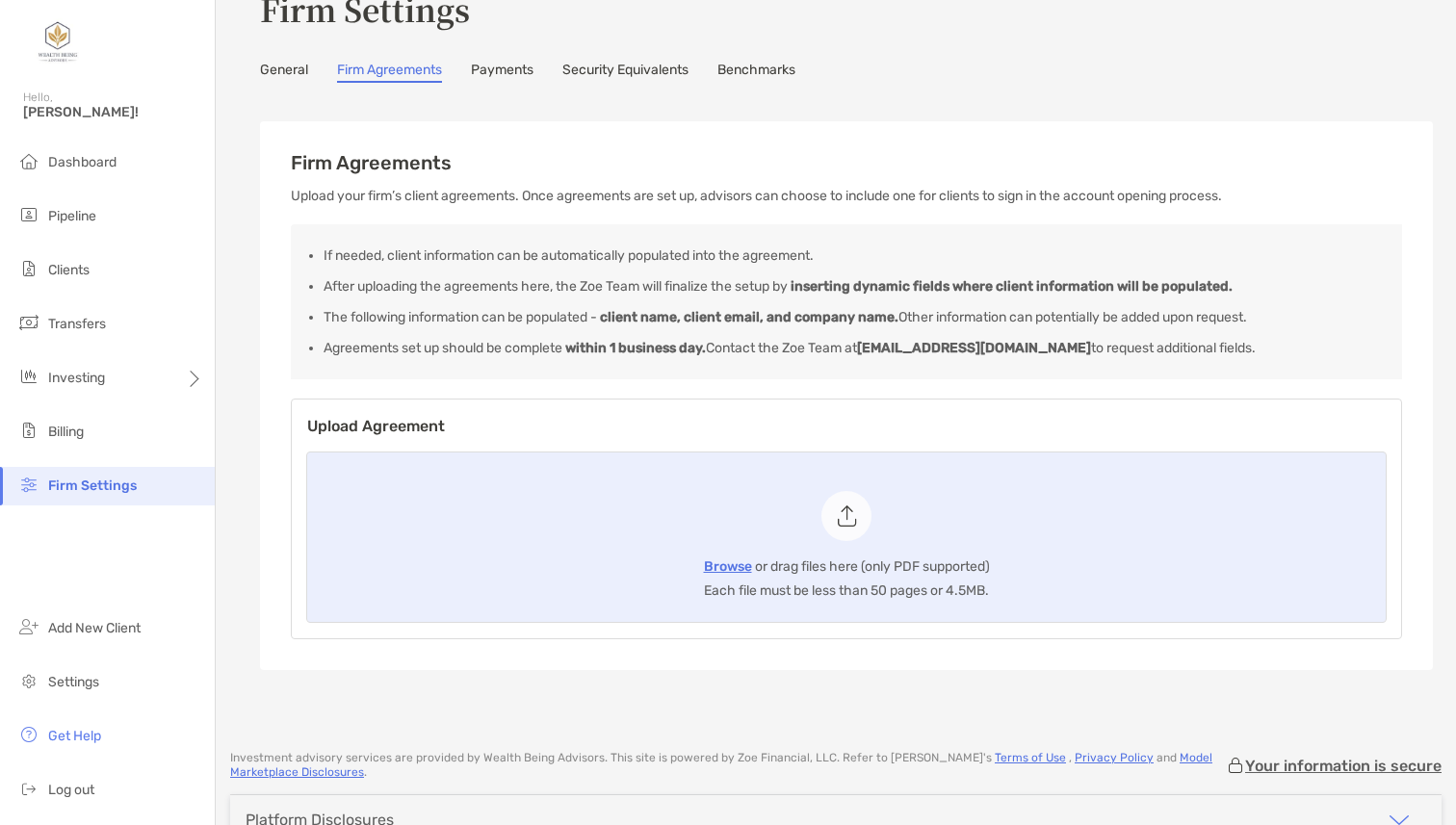
click at [522, 73] on link "Payments" at bounding box center [502, 73] width 63 height 21
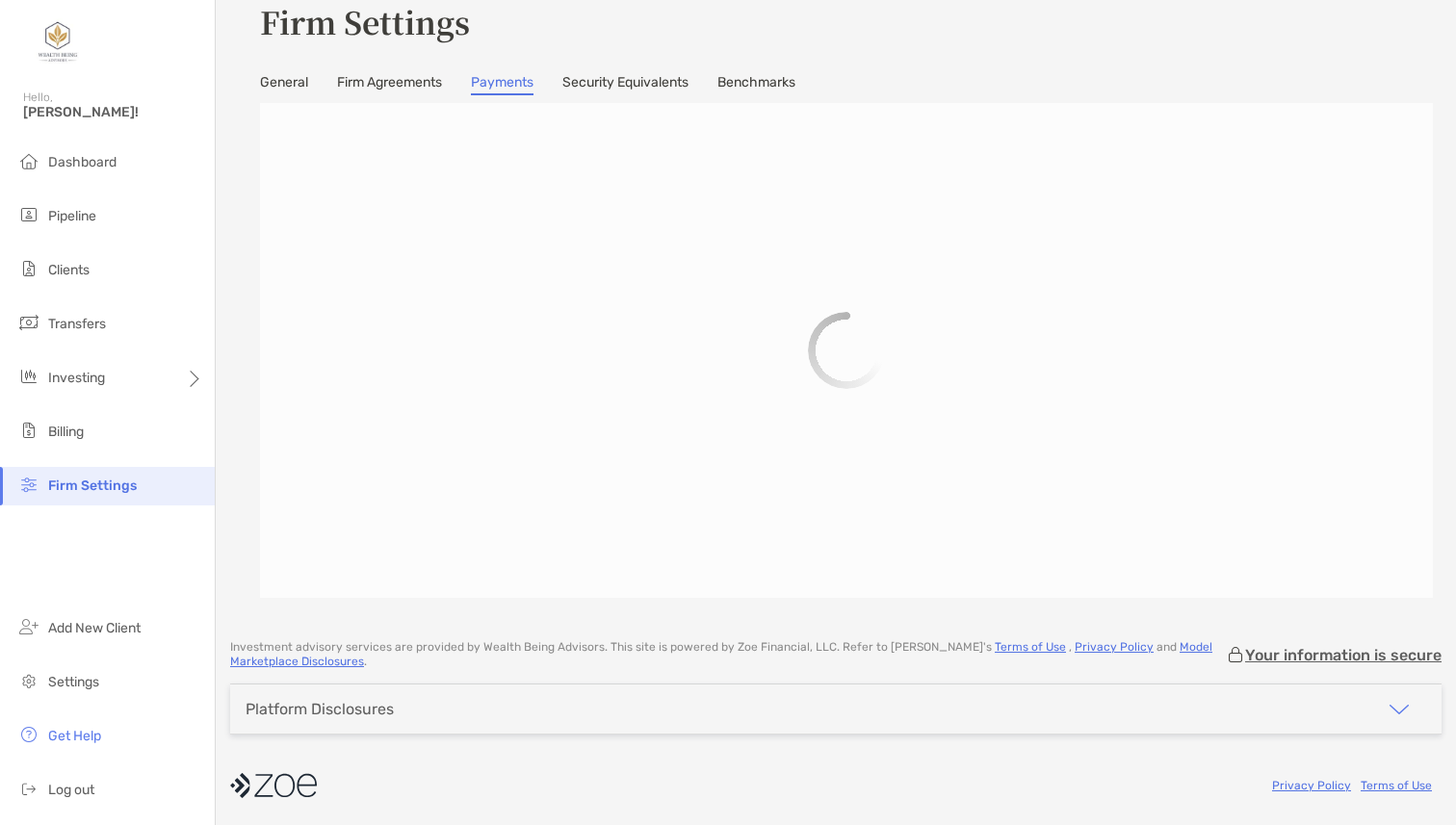
scroll to position [60, 0]
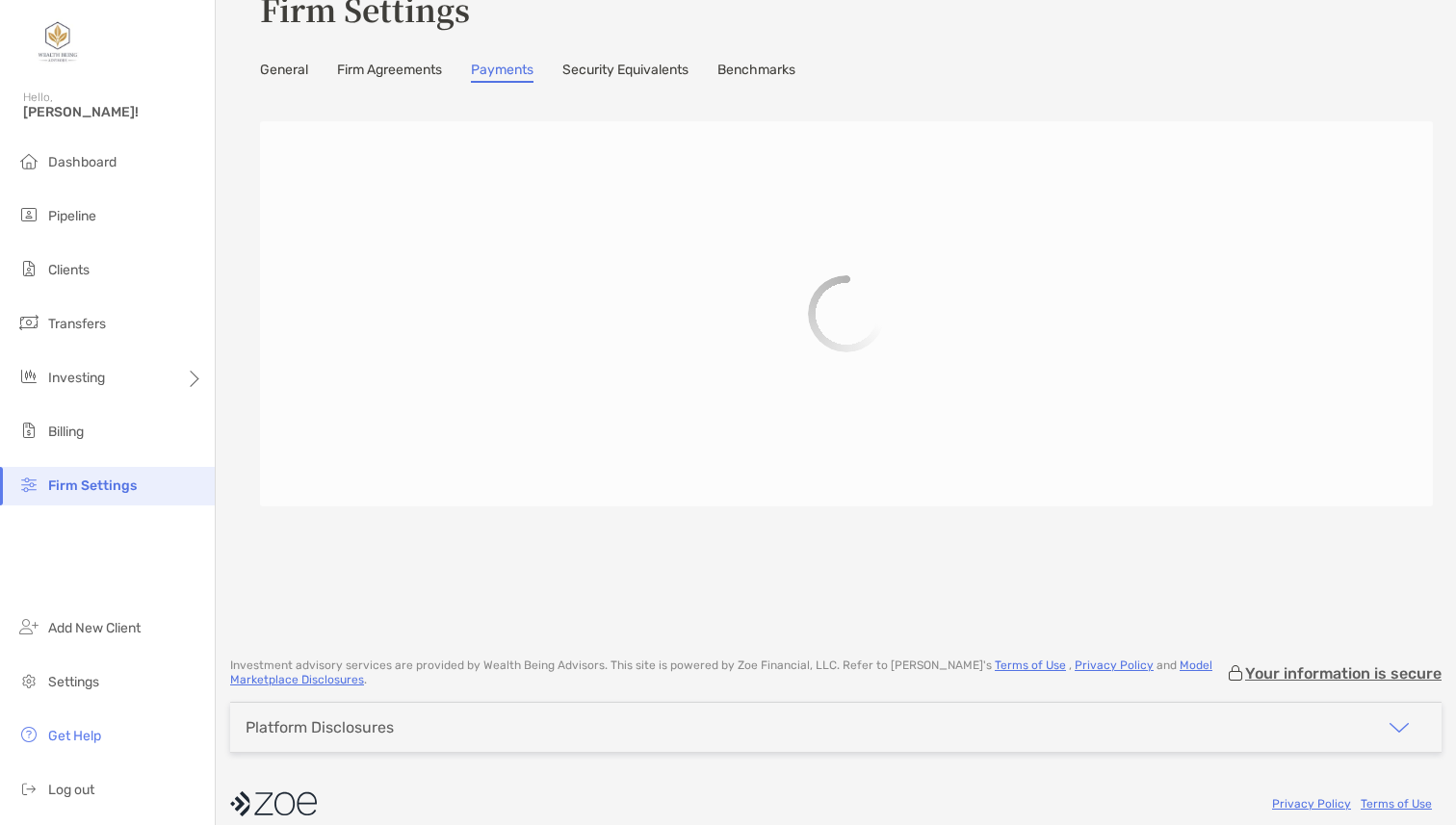
click at [615, 75] on link "Security Equivalents" at bounding box center [626, 73] width 126 height 21
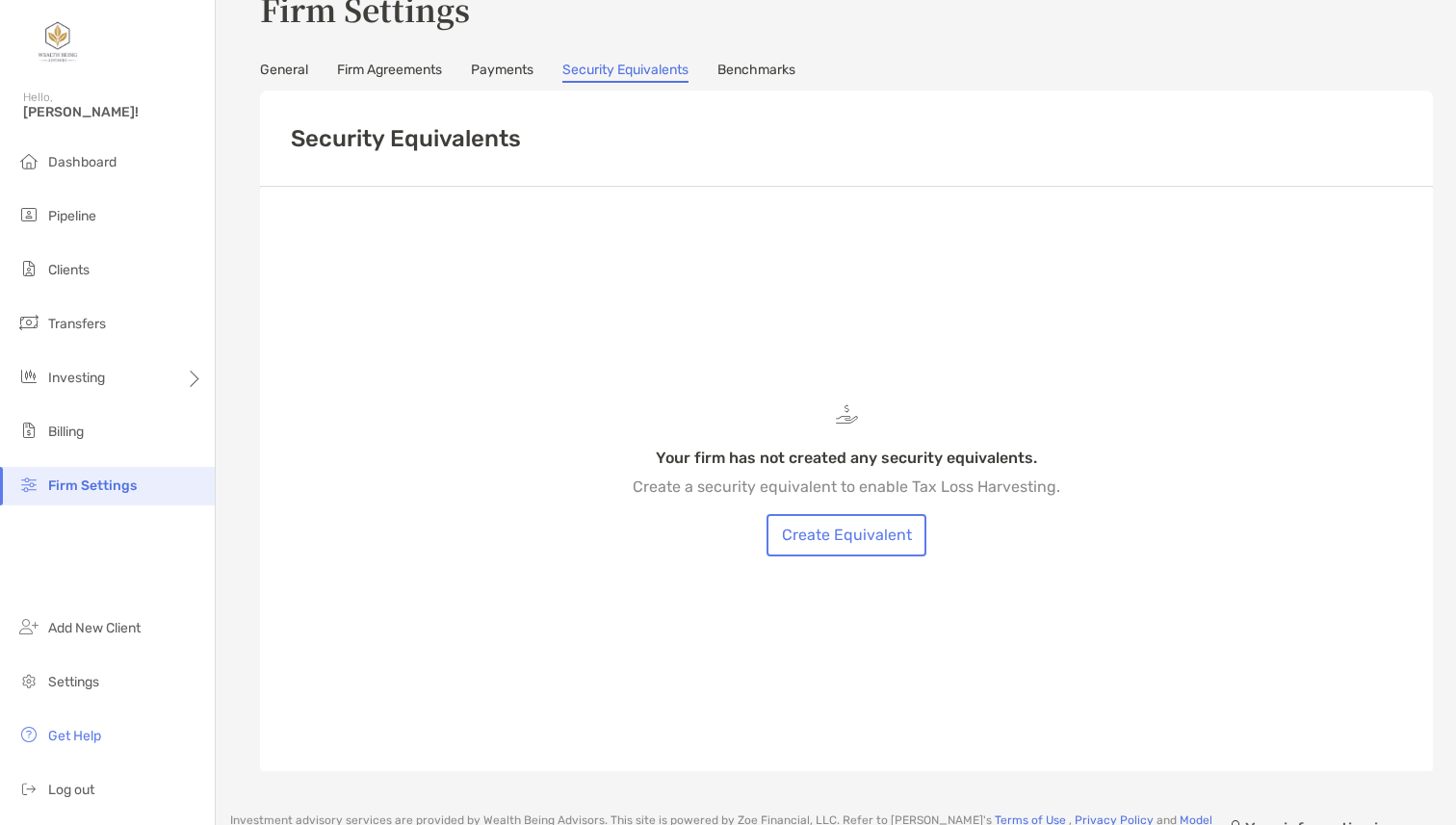
click at [759, 74] on link "Benchmarks" at bounding box center [757, 73] width 78 height 21
